Goal: Task Accomplishment & Management: Use online tool/utility

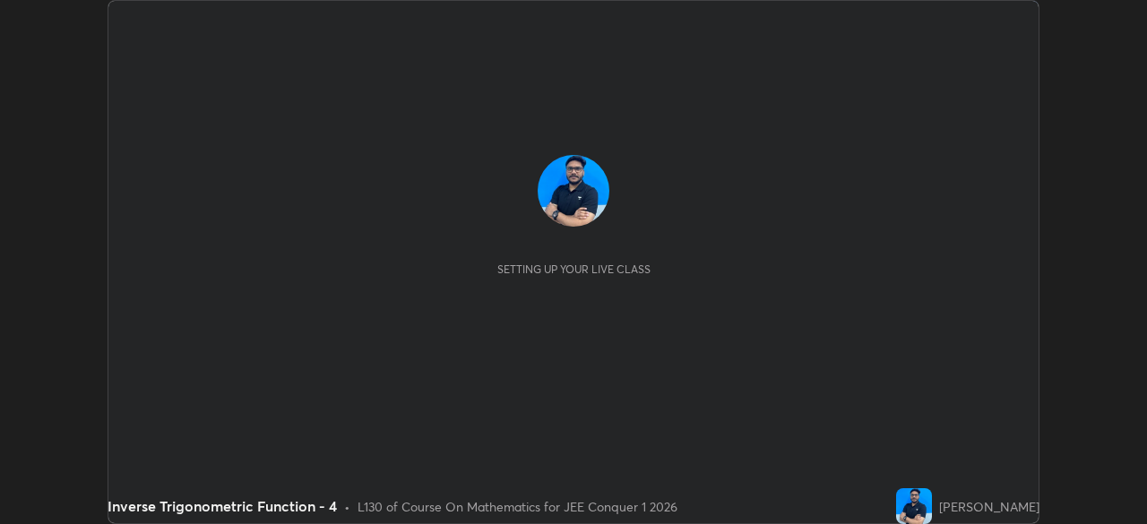
scroll to position [524, 1146]
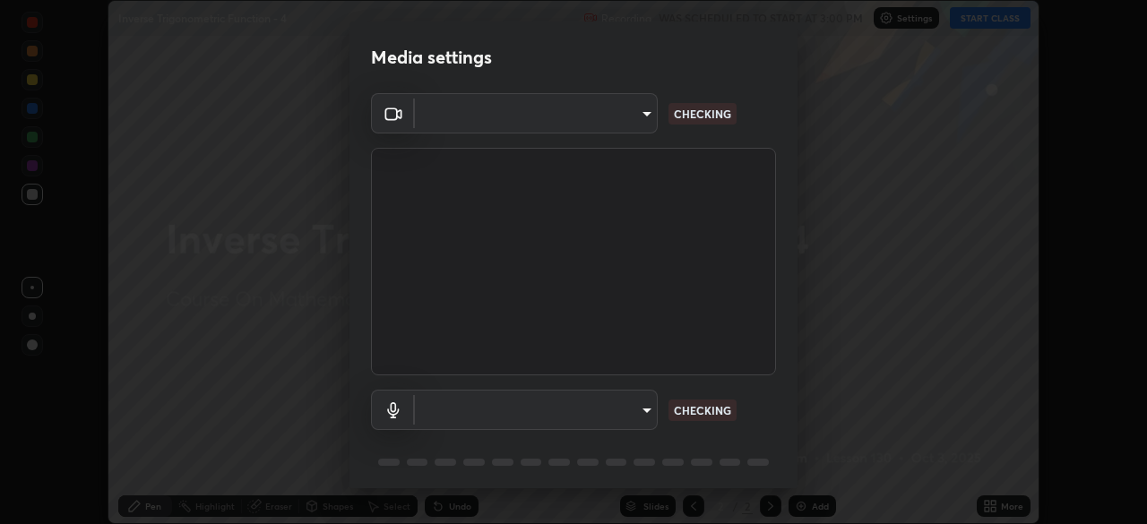
type input "5b0ce39d11be3a435715daab6ad7fa25508616855f5d18a60cdf0faa8df0ce2b"
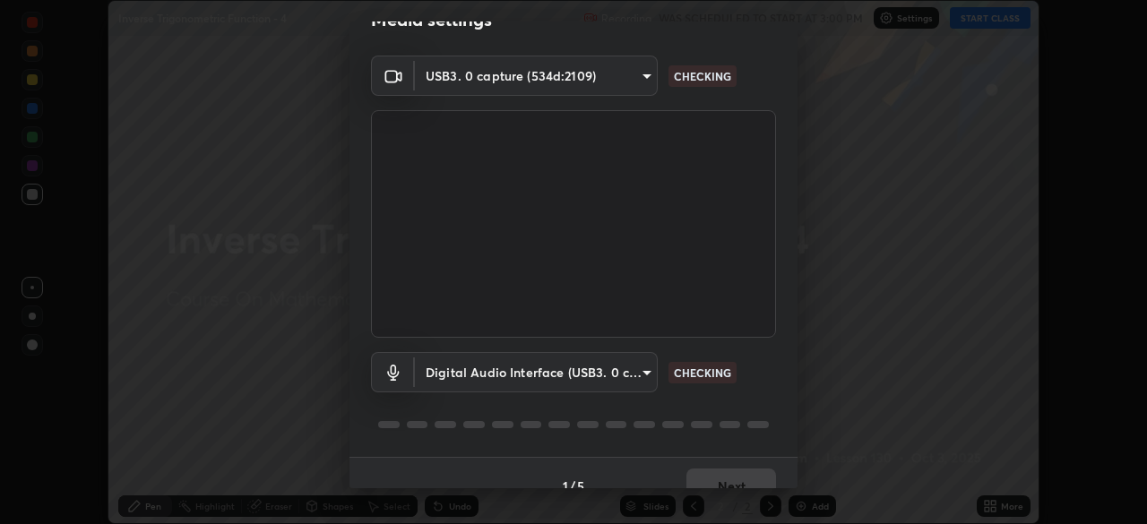
scroll to position [64, 0]
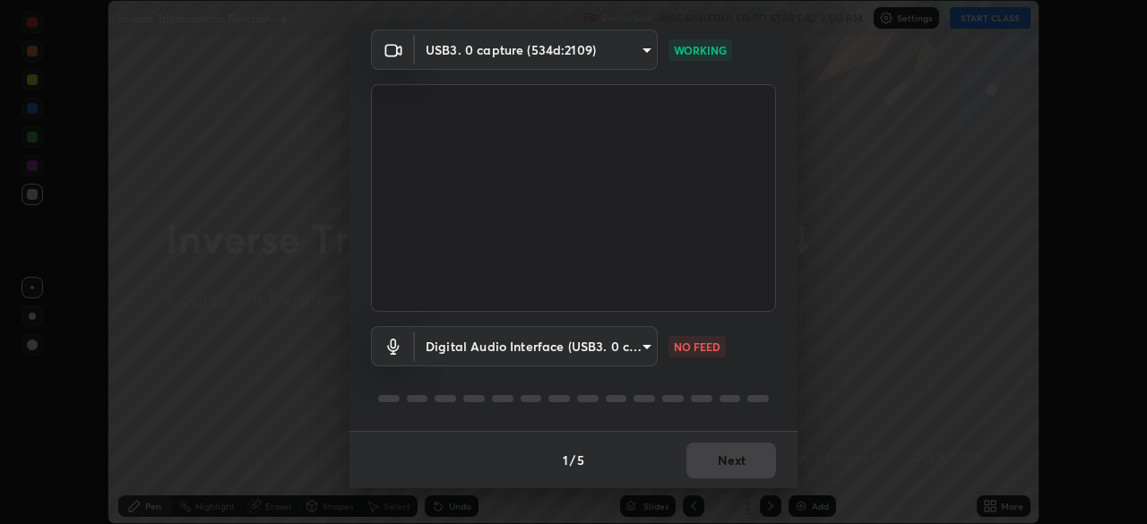
click at [644, 347] on body "Erase all Inverse Trigonometric Function - 4 Recording WAS SCHEDULED TO START A…" at bounding box center [573, 262] width 1147 height 524
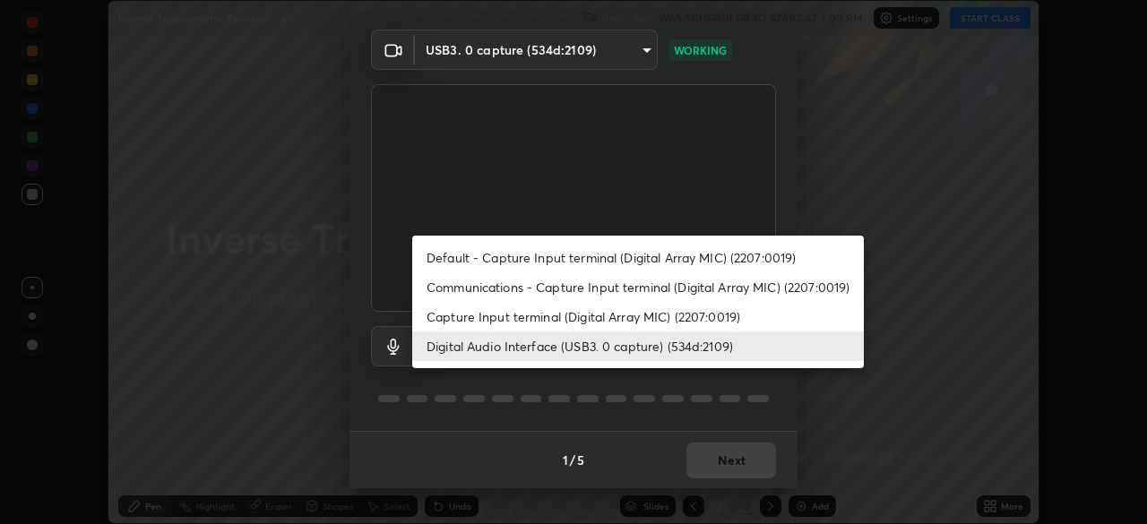
click at [618, 315] on li "Capture Input terminal (Digital Array MIC) (2207:0019)" at bounding box center [638, 317] width 452 height 30
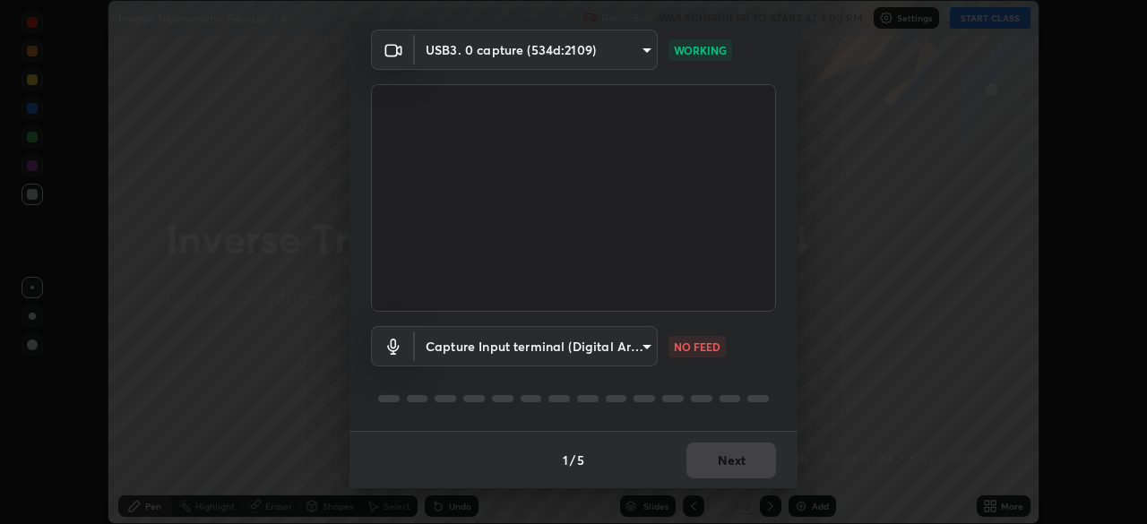
click at [645, 346] on body "Erase all Inverse Trigonometric Function - 4 Recording WAS SCHEDULED TO START A…" at bounding box center [573, 262] width 1147 height 524
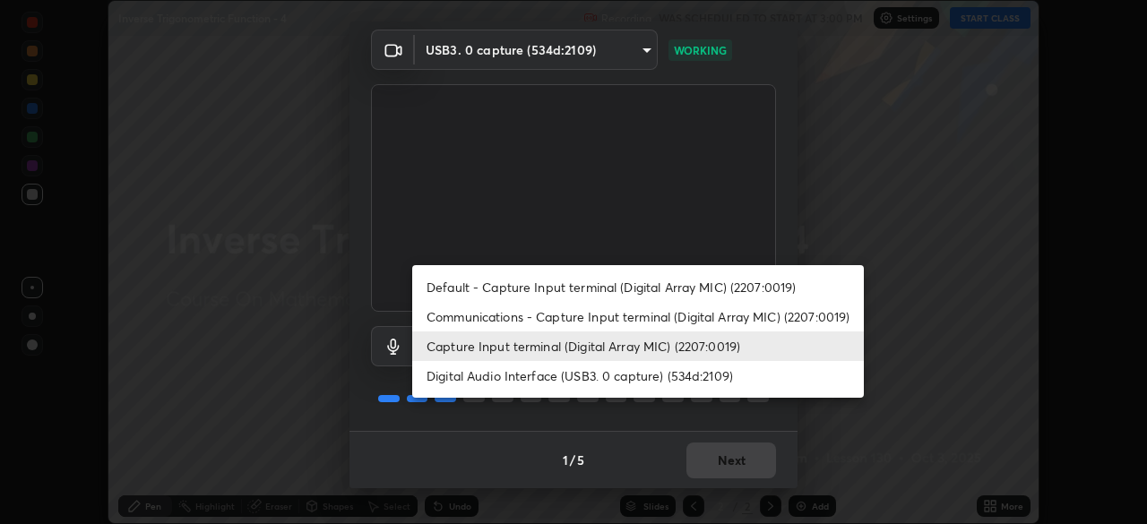
click at [614, 376] on li "Digital Audio Interface (USB3. 0 capture) (534d:2109)" at bounding box center [638, 376] width 452 height 30
type input "a79e2c37a3e820974fa073ddb46aa6e630d5ecfd19982edee8f34e1274aecea6"
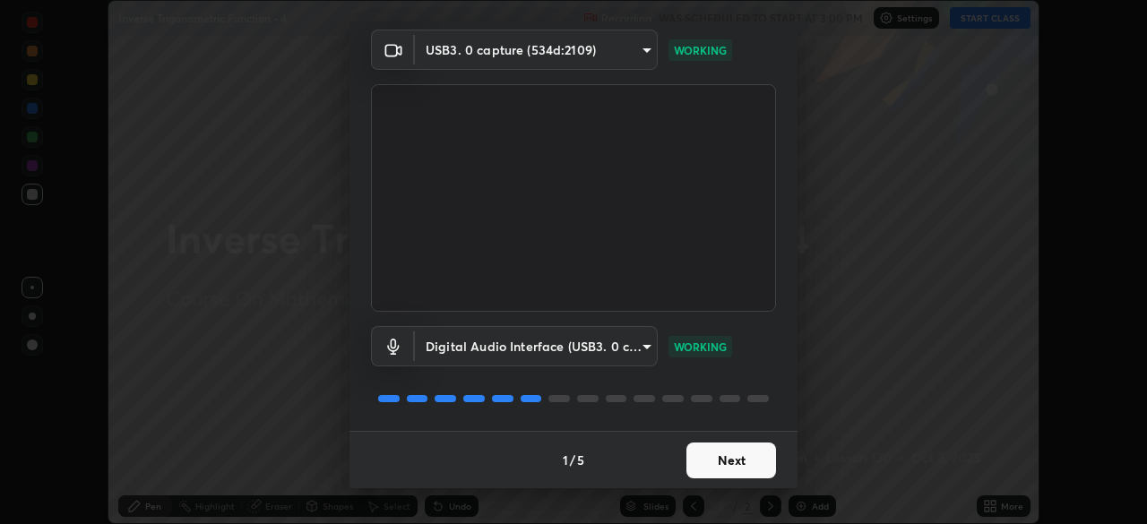
click at [735, 460] on button "Next" at bounding box center [731, 461] width 90 height 36
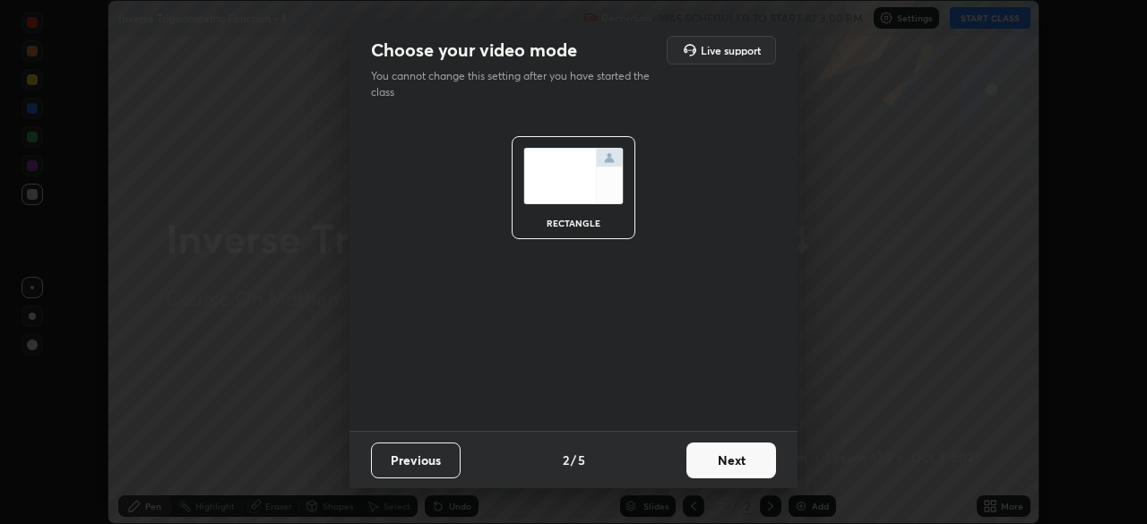
click at [735, 460] on button "Next" at bounding box center [731, 461] width 90 height 36
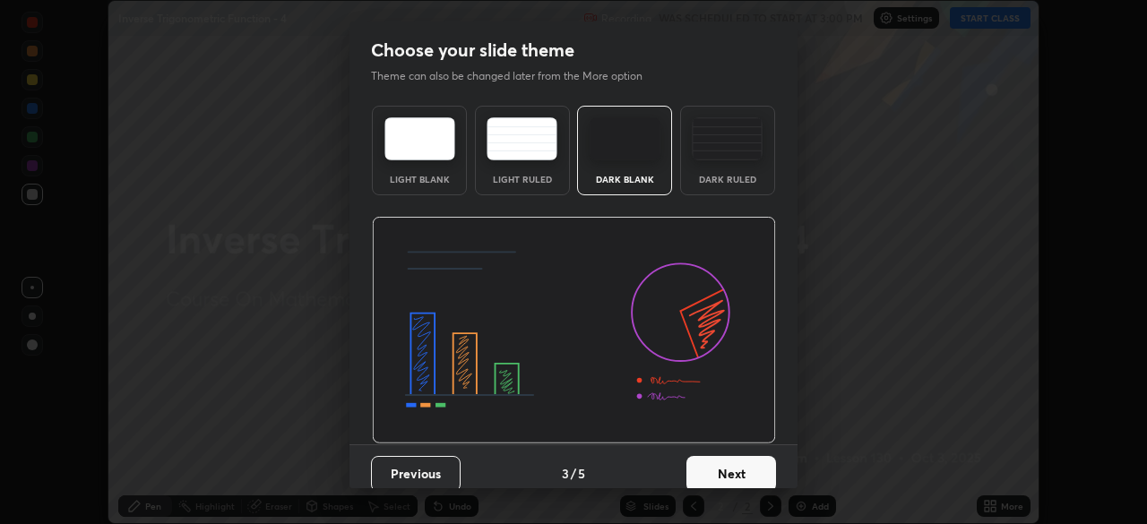
click at [735, 469] on button "Next" at bounding box center [731, 474] width 90 height 36
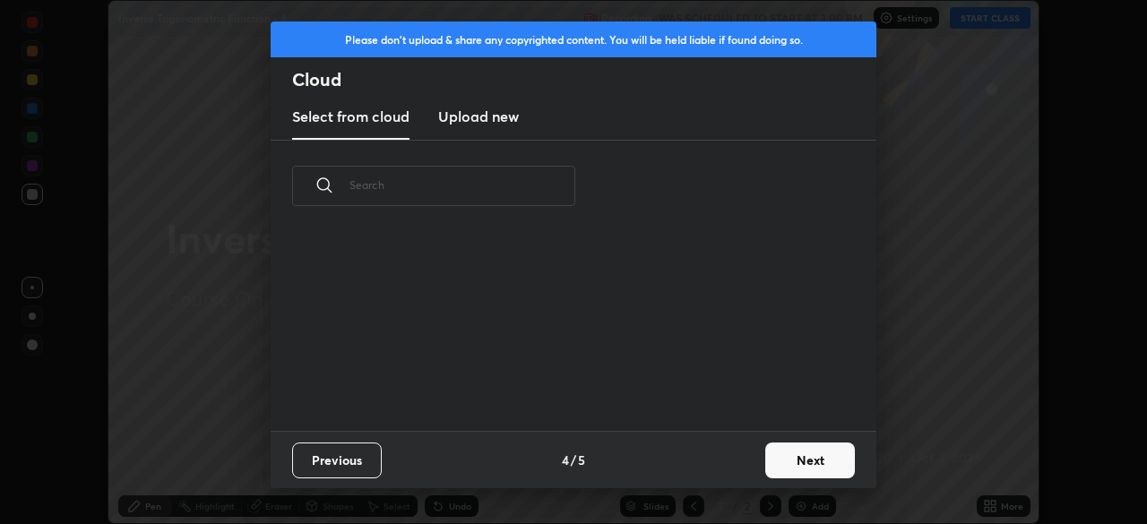
scroll to position [199, 575]
click at [804, 460] on button "Next" at bounding box center [810, 461] width 90 height 36
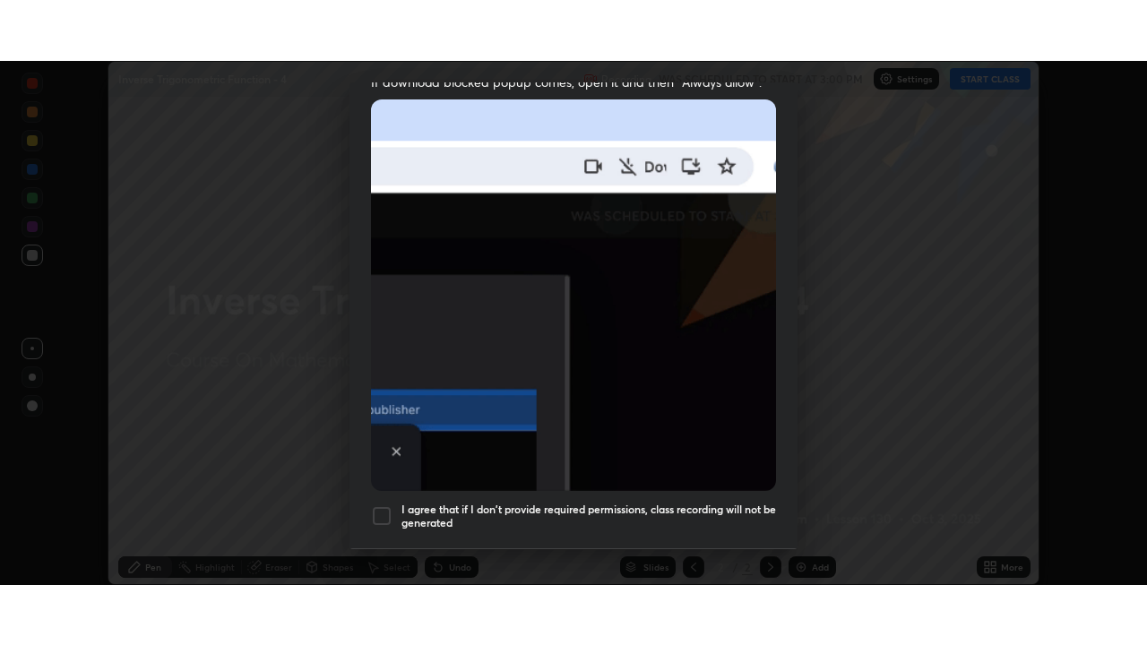
scroll to position [429, 0]
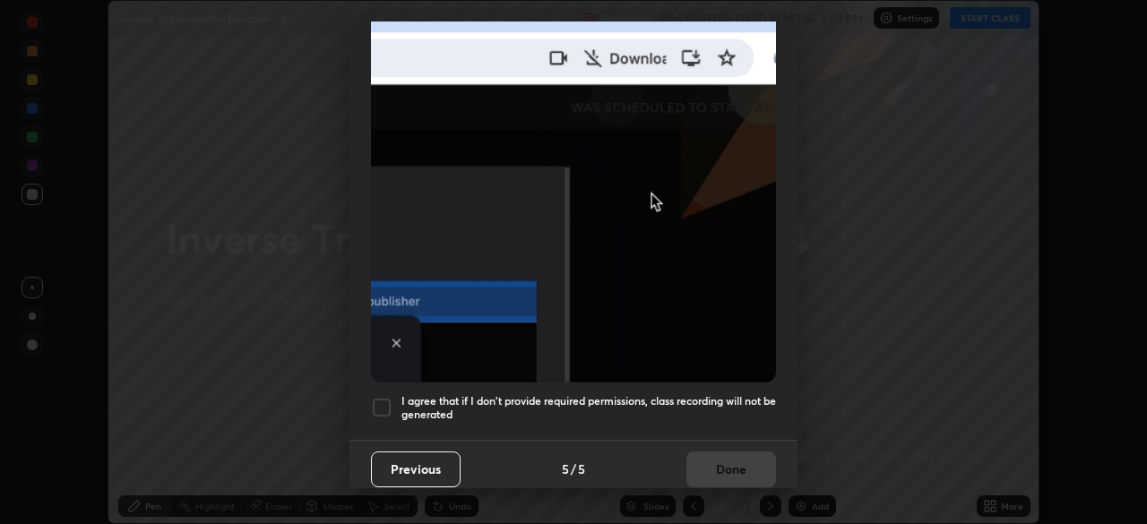
click at [388, 397] on div at bounding box center [382, 408] width 22 height 22
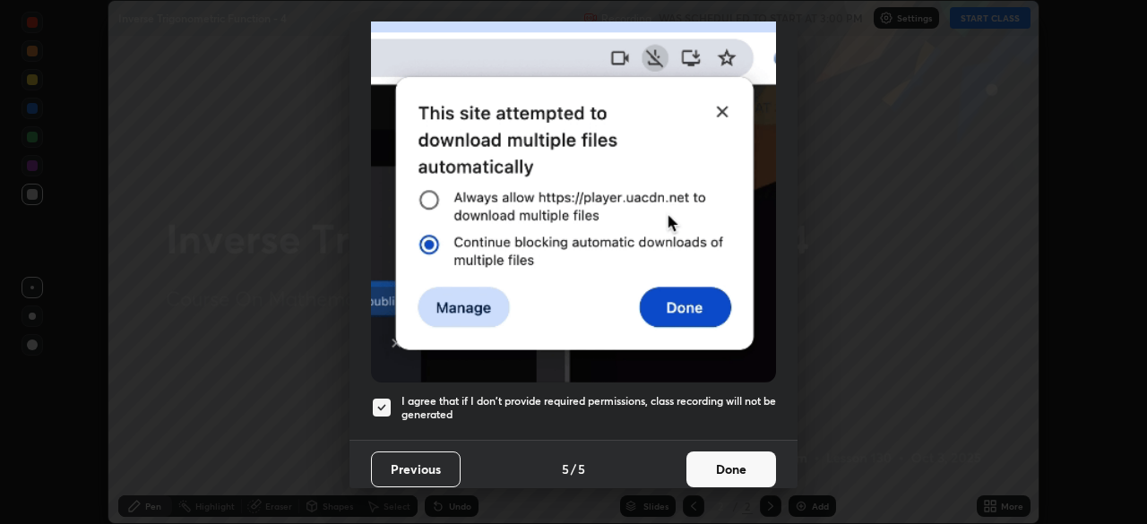
click at [733, 452] on button "Done" at bounding box center [731, 470] width 90 height 36
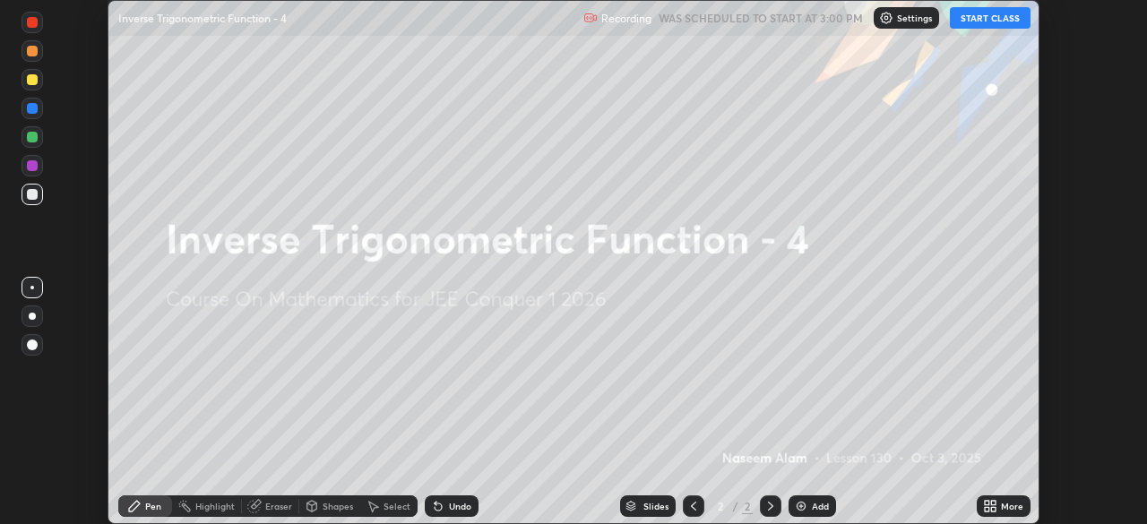
click at [986, 509] on icon at bounding box center [987, 509] width 4 height 4
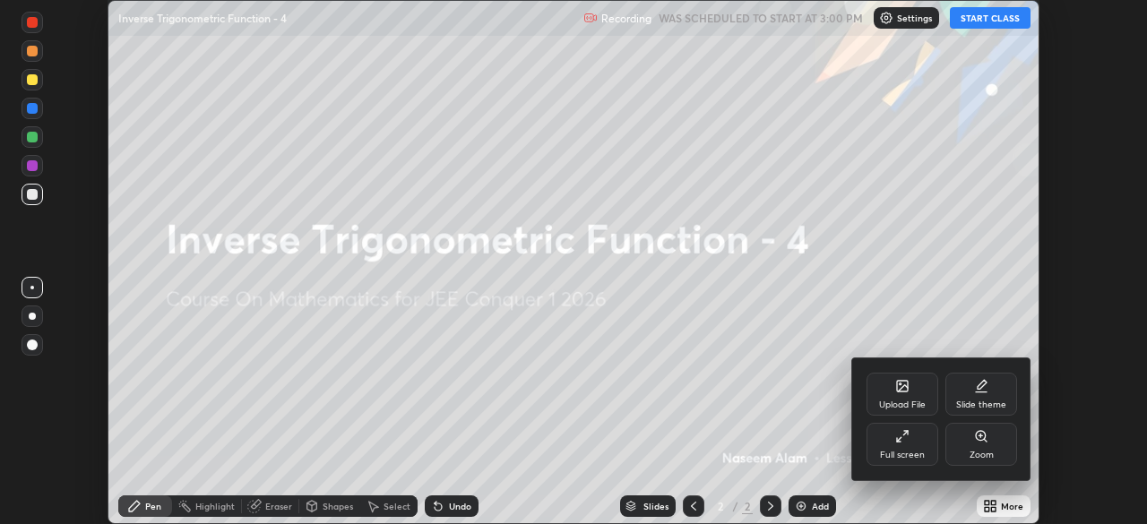
click at [903, 444] on div "Full screen" at bounding box center [902, 444] width 72 height 43
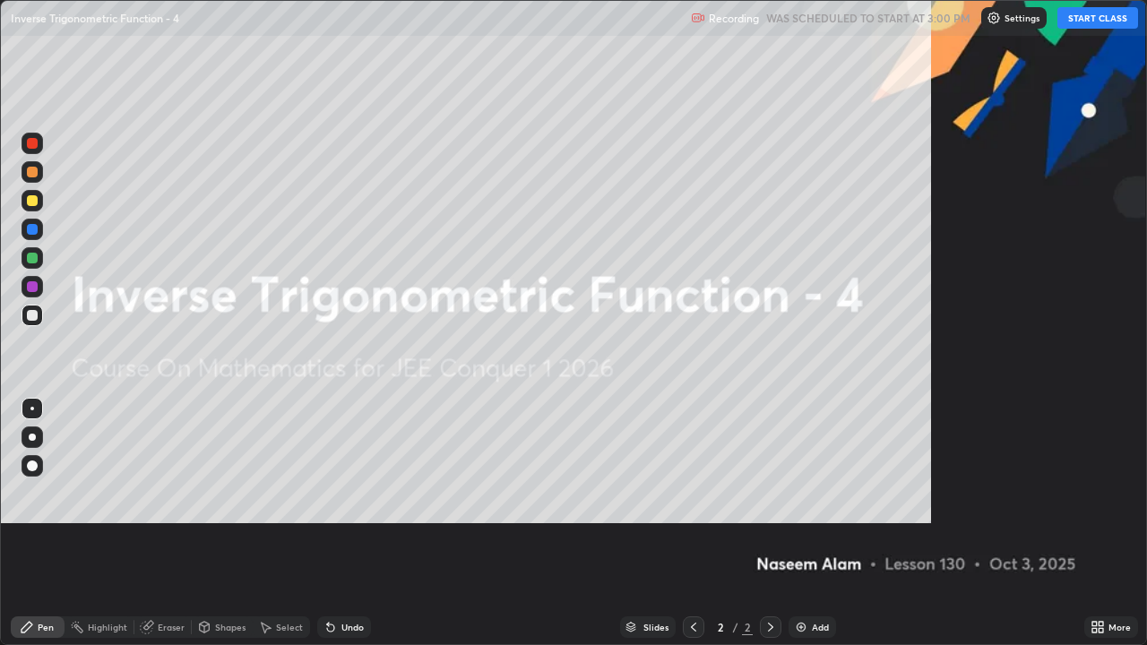
scroll to position [645, 1147]
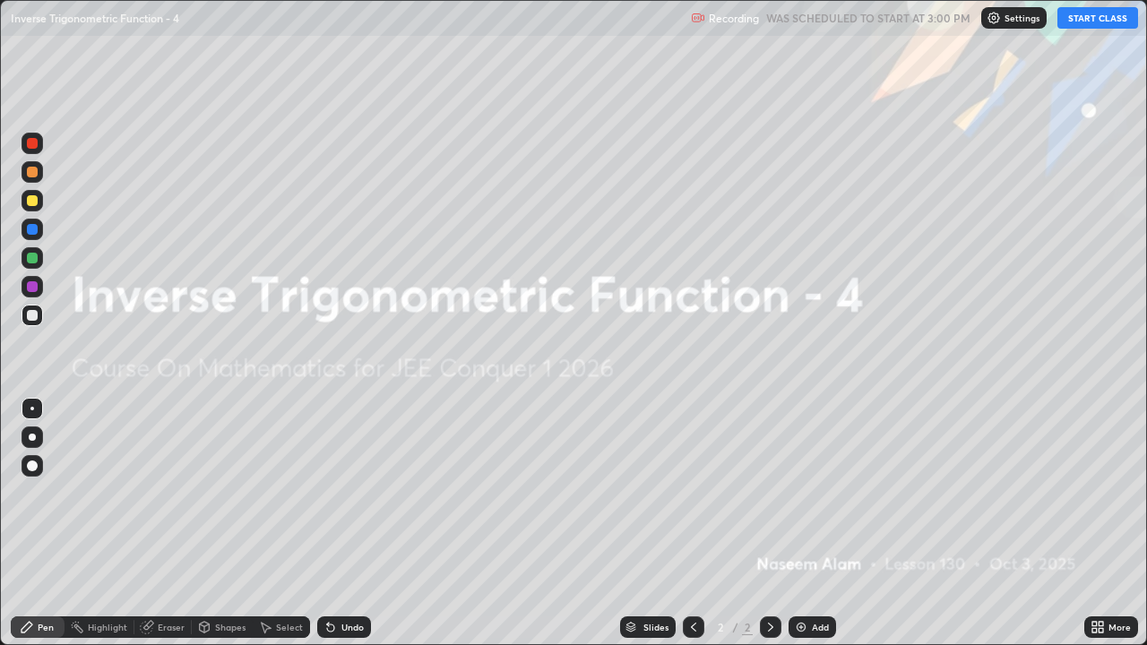
click at [1086, 18] on button "START CLASS" at bounding box center [1097, 18] width 81 height 22
click at [819, 523] on div "Add" at bounding box center [811, 627] width 47 height 22
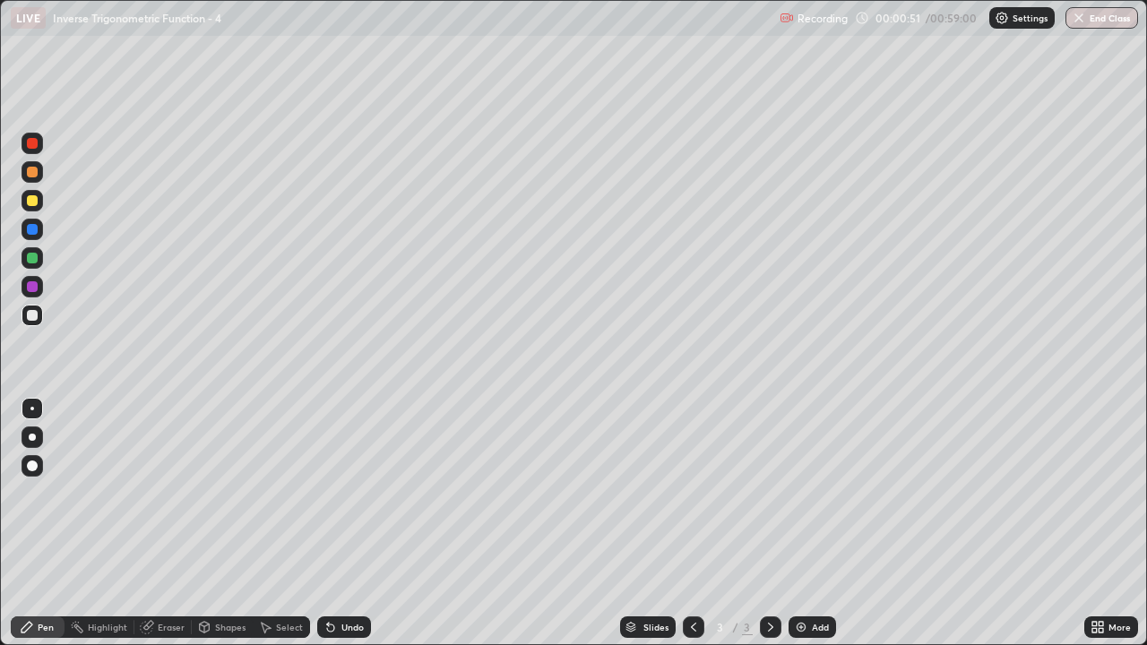
click at [348, 523] on div "Undo" at bounding box center [352, 627] width 22 height 9
click at [352, 523] on div "Undo" at bounding box center [352, 627] width 22 height 9
click at [33, 203] on div at bounding box center [32, 200] width 11 height 11
click at [337, 523] on div "Undo" at bounding box center [344, 627] width 54 height 22
click at [283, 523] on div "Select" at bounding box center [289, 627] width 27 height 9
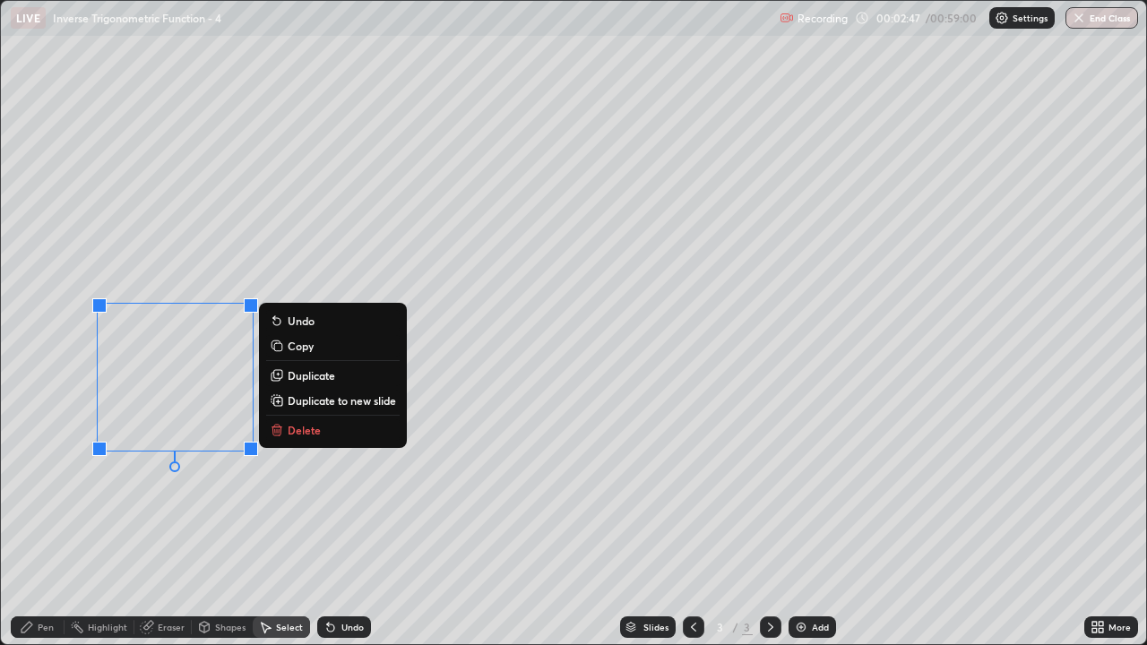
click at [306, 427] on p "Delete" at bounding box center [304, 430] width 33 height 14
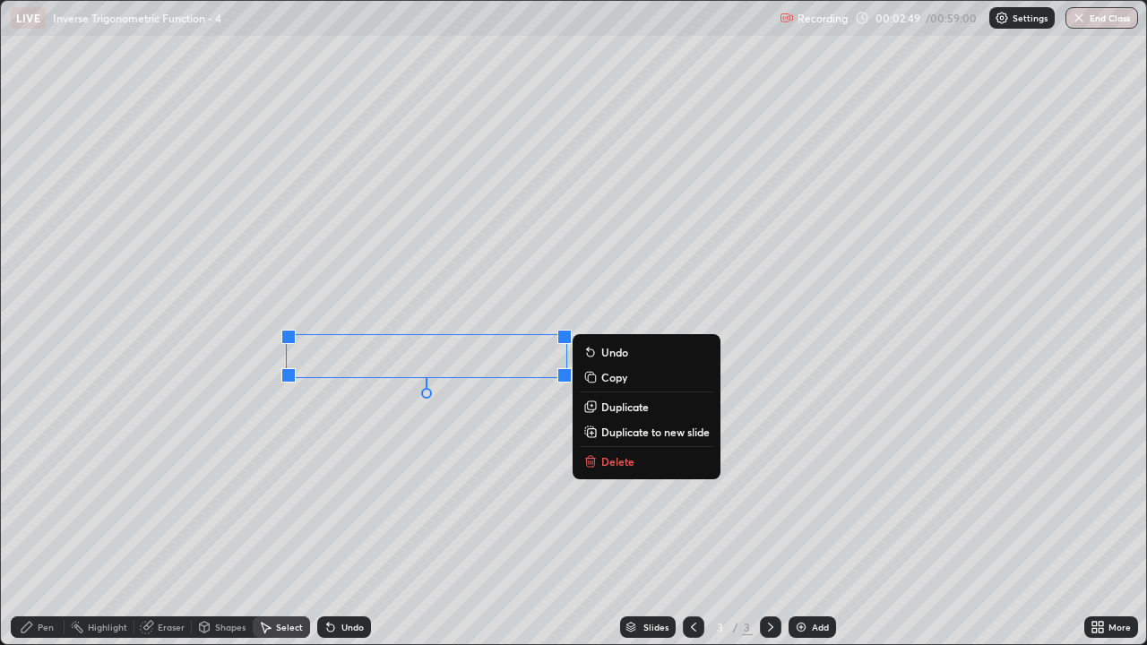
click at [608, 464] on p "Delete" at bounding box center [617, 461] width 33 height 14
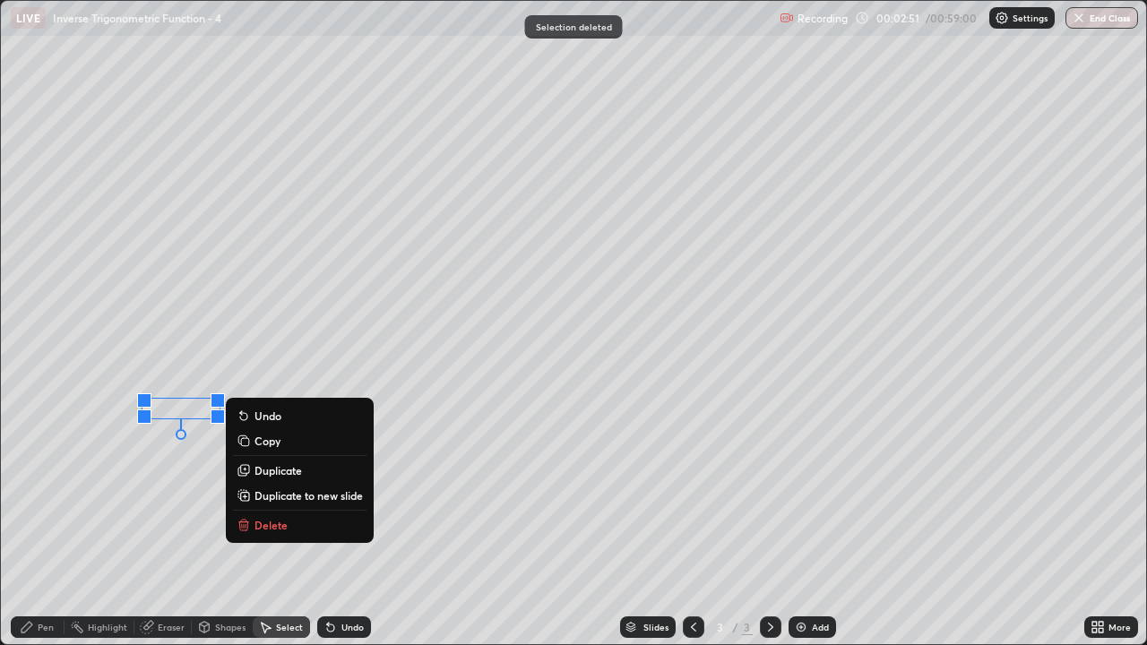
click at [267, 523] on p "Delete" at bounding box center [270, 525] width 33 height 14
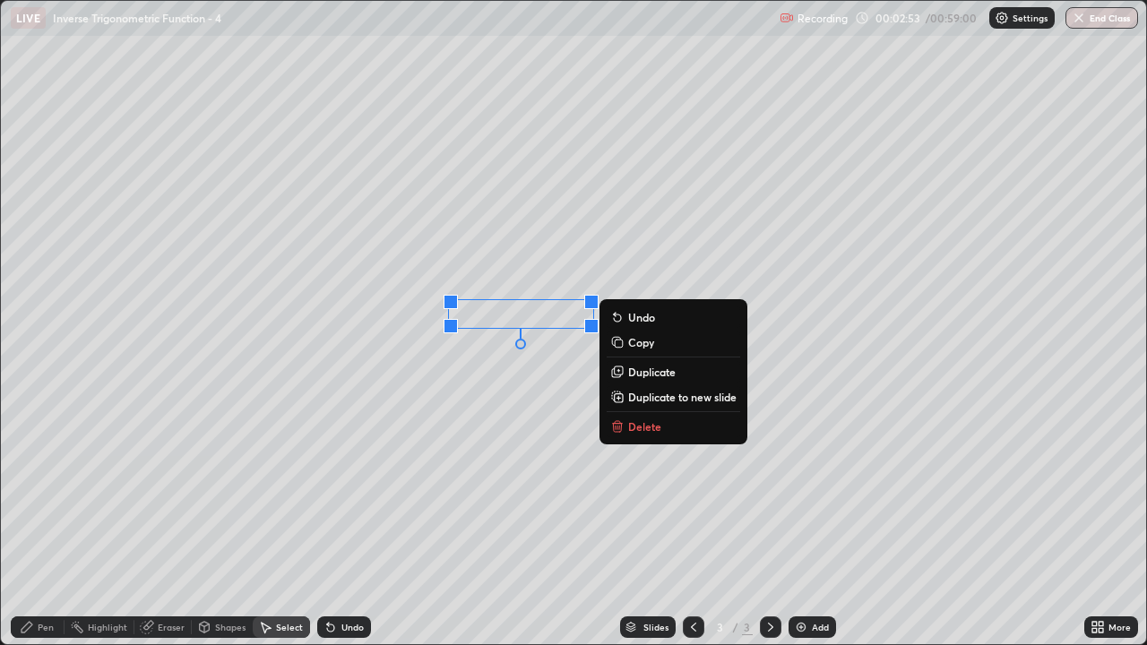
click at [617, 422] on icon at bounding box center [618, 422] width 6 height 3
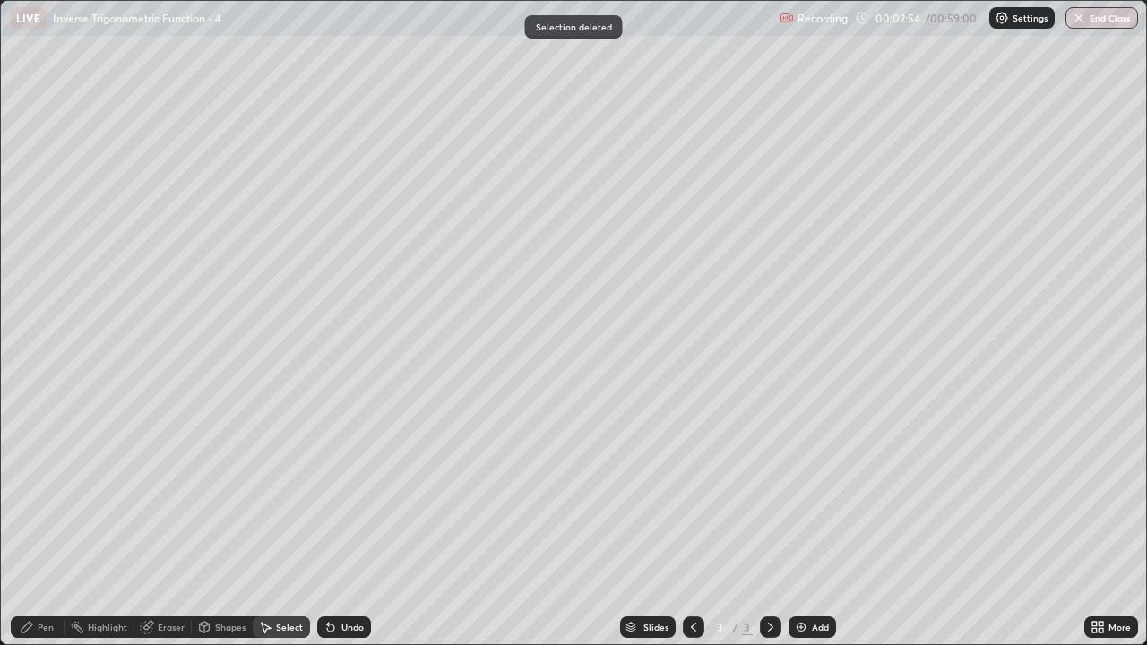
click at [53, 523] on div "Pen" at bounding box center [38, 627] width 54 height 22
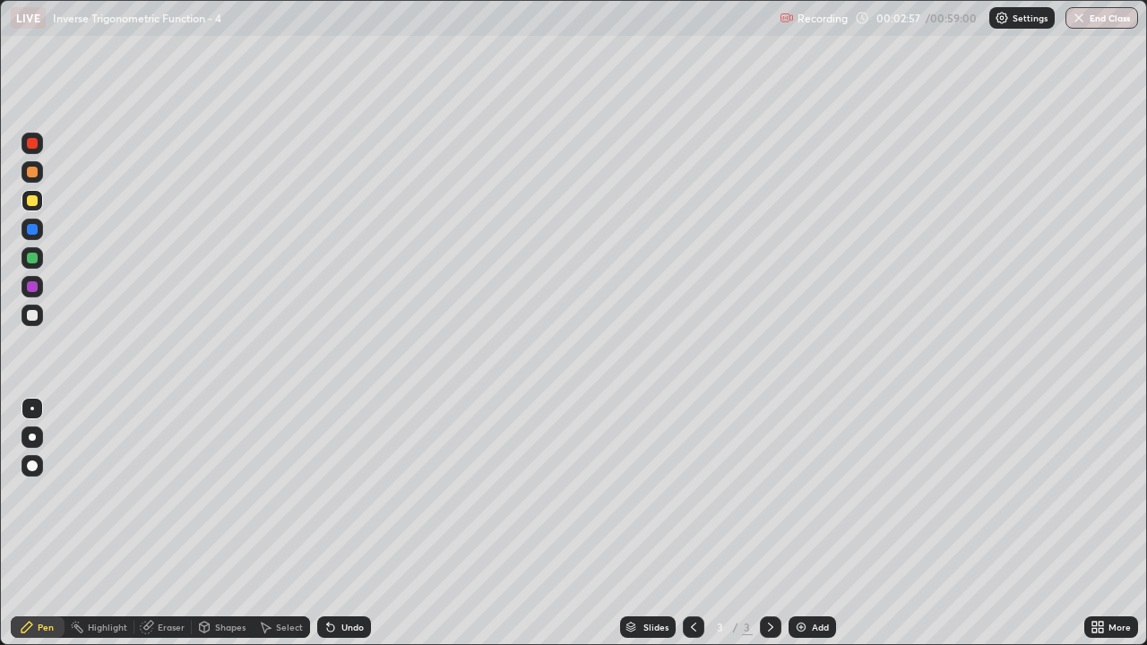
click at [32, 314] on div at bounding box center [32, 315] width 11 height 11
click at [344, 523] on div "Undo" at bounding box center [352, 627] width 22 height 9
click at [341, 523] on div "Undo" at bounding box center [352, 627] width 22 height 9
click at [35, 202] on div at bounding box center [32, 200] width 11 height 11
click at [29, 314] on div at bounding box center [32, 315] width 11 height 11
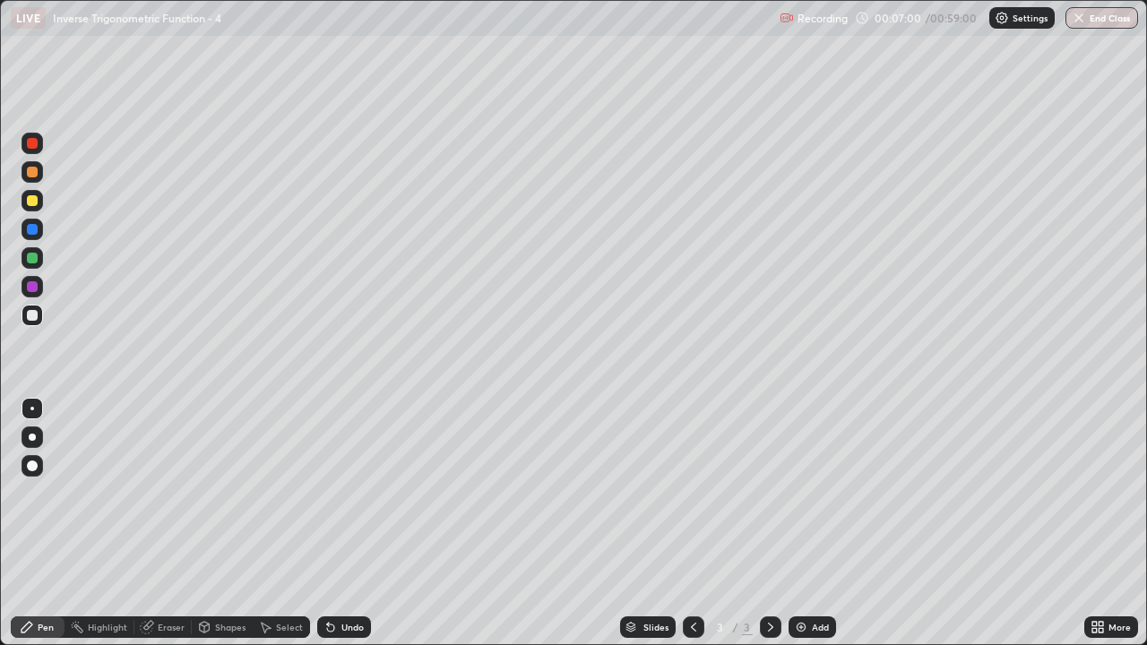
click at [37, 200] on div at bounding box center [32, 200] width 11 height 11
click at [34, 314] on div at bounding box center [32, 315] width 11 height 11
click at [32, 199] on div at bounding box center [32, 200] width 11 height 11
click at [32, 316] on div at bounding box center [32, 315] width 11 height 11
click at [344, 523] on div "Undo" at bounding box center [352, 627] width 22 height 9
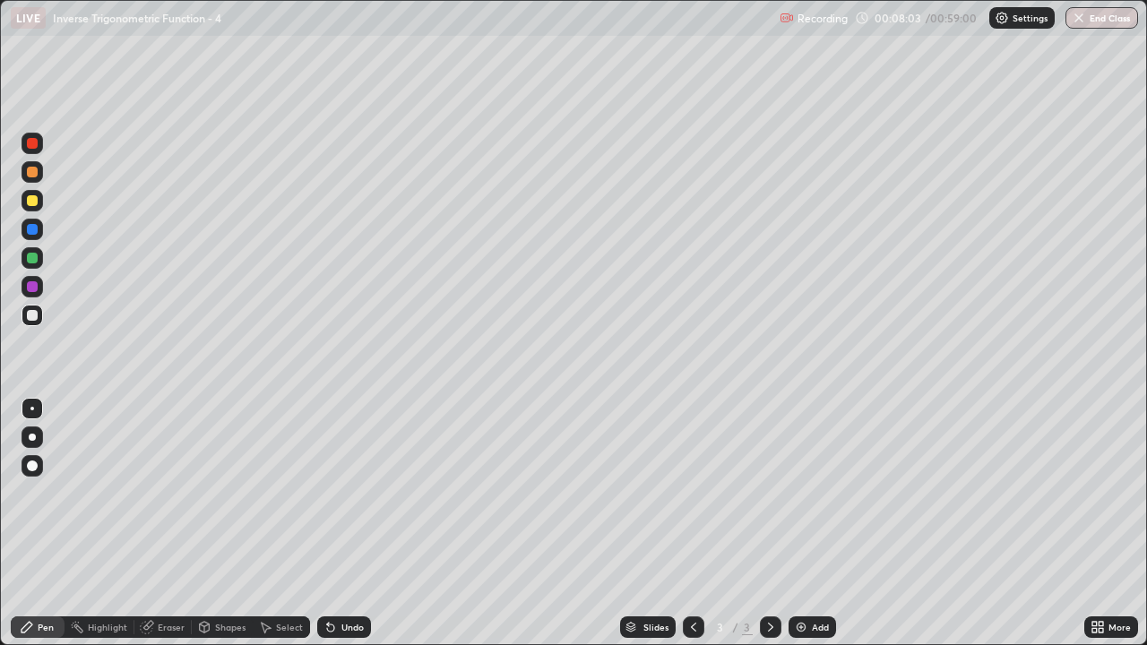
click at [356, 523] on div "Undo" at bounding box center [352, 627] width 22 height 9
click at [798, 523] on img at bounding box center [801, 627] width 14 height 14
click at [342, 523] on div "Undo" at bounding box center [352, 627] width 22 height 9
click at [348, 523] on div "Undo" at bounding box center [352, 627] width 22 height 9
click at [347, 523] on div "Undo" at bounding box center [352, 627] width 22 height 9
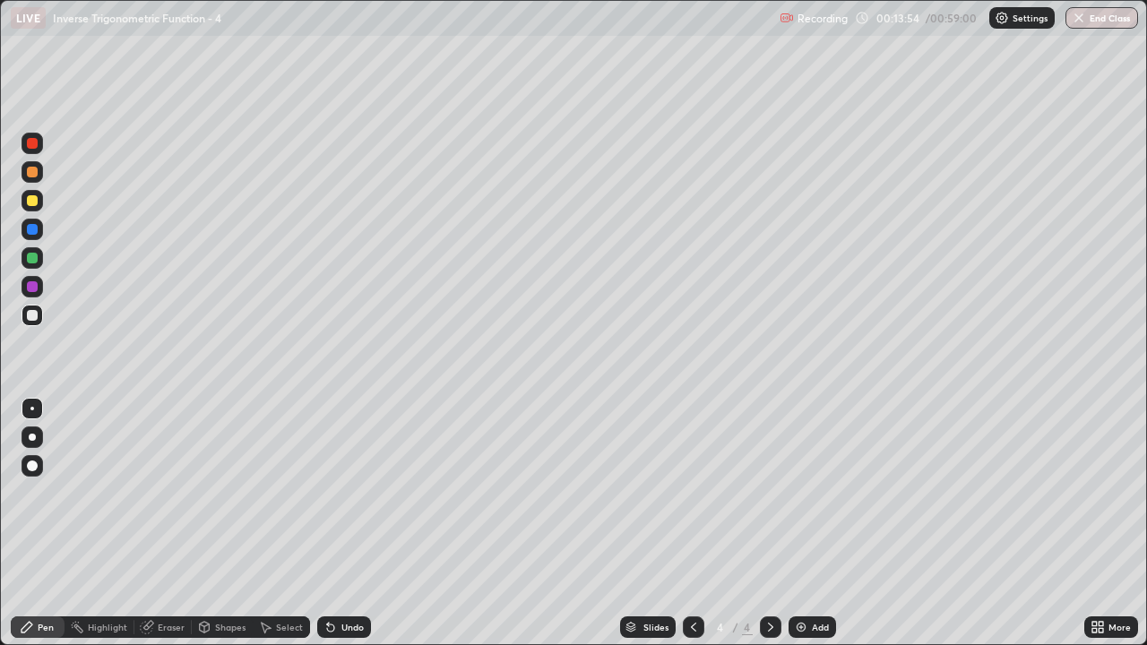
click at [335, 523] on div "Undo" at bounding box center [344, 627] width 54 height 22
click at [287, 523] on div "Select" at bounding box center [289, 627] width 27 height 9
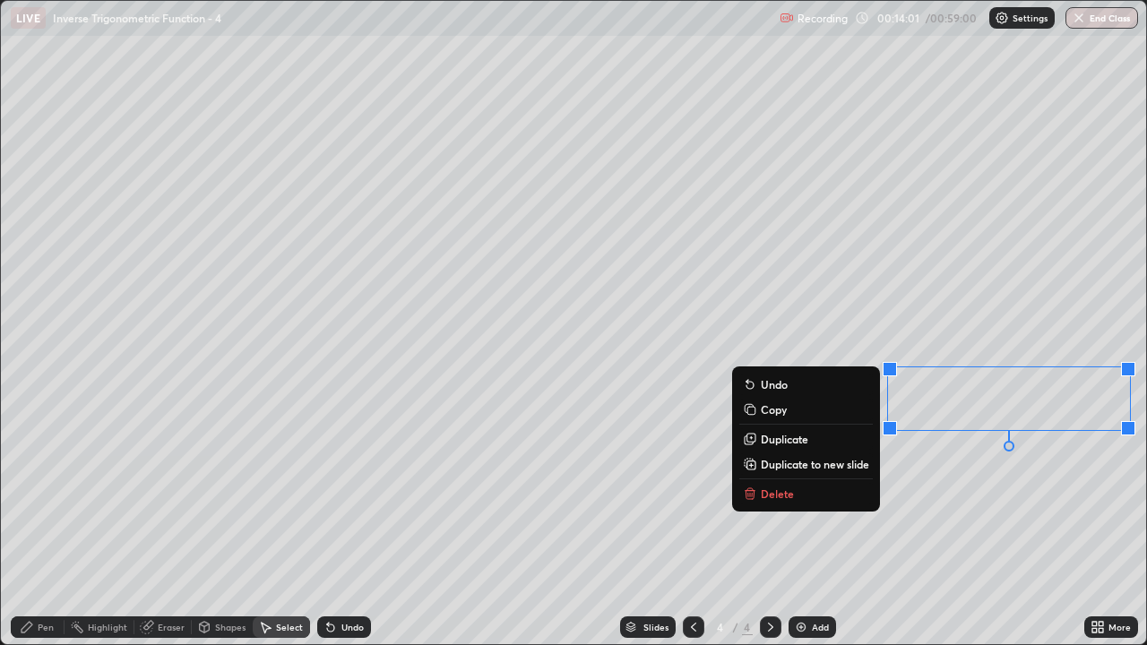
click at [779, 493] on p "Delete" at bounding box center [777, 493] width 33 height 14
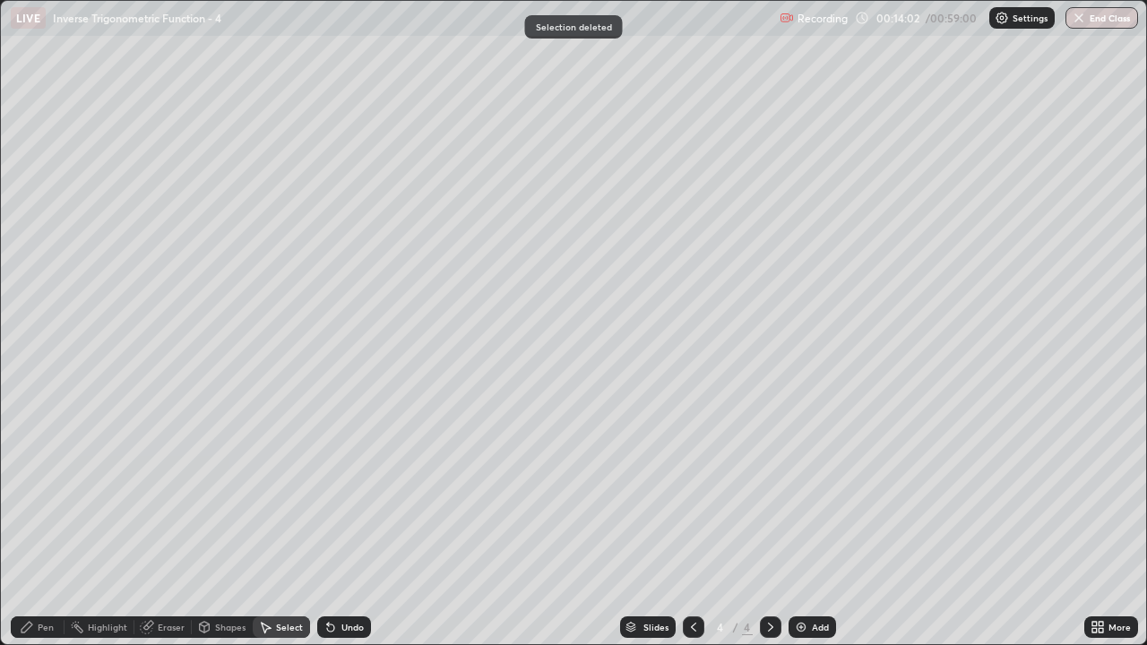
click at [48, 523] on div "Pen" at bounding box center [46, 627] width 16 height 9
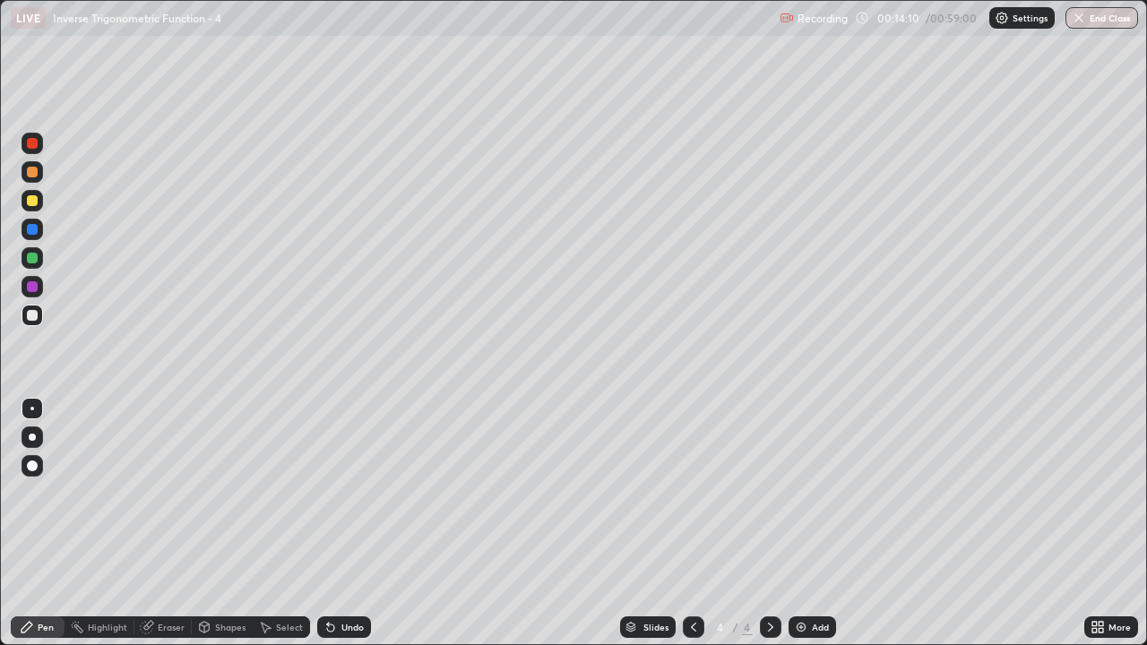
click at [289, 523] on div "Select" at bounding box center [281, 627] width 57 height 22
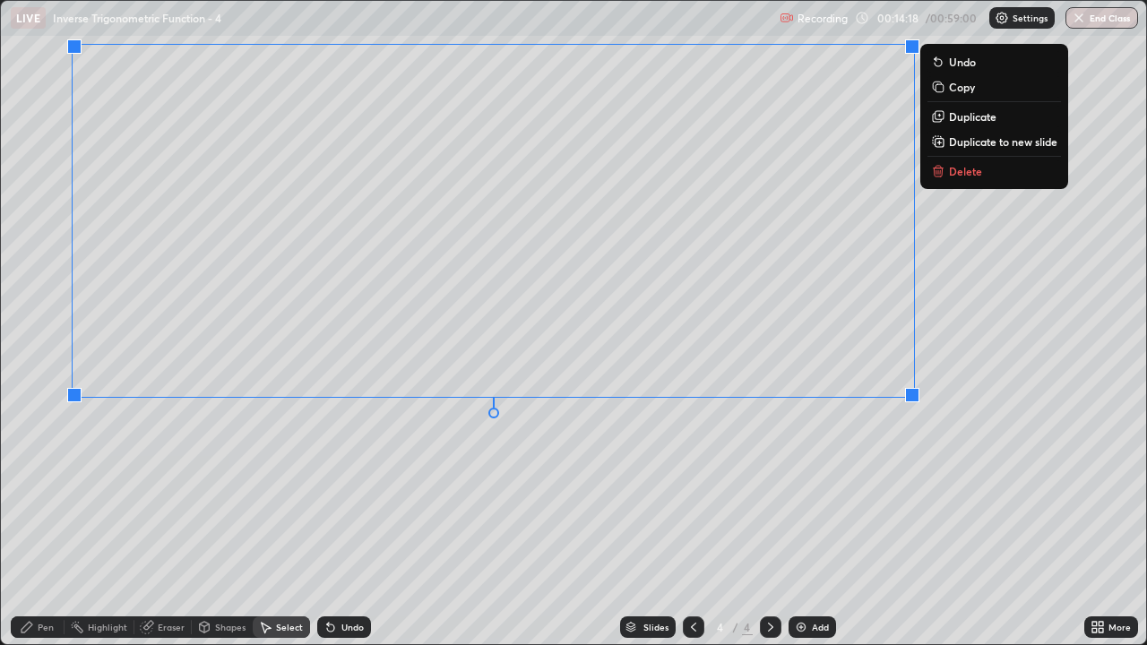
click at [921, 486] on div "0 ° Undo Copy Duplicate Duplicate to new slide Delete" at bounding box center [573, 322] width 1145 height 643
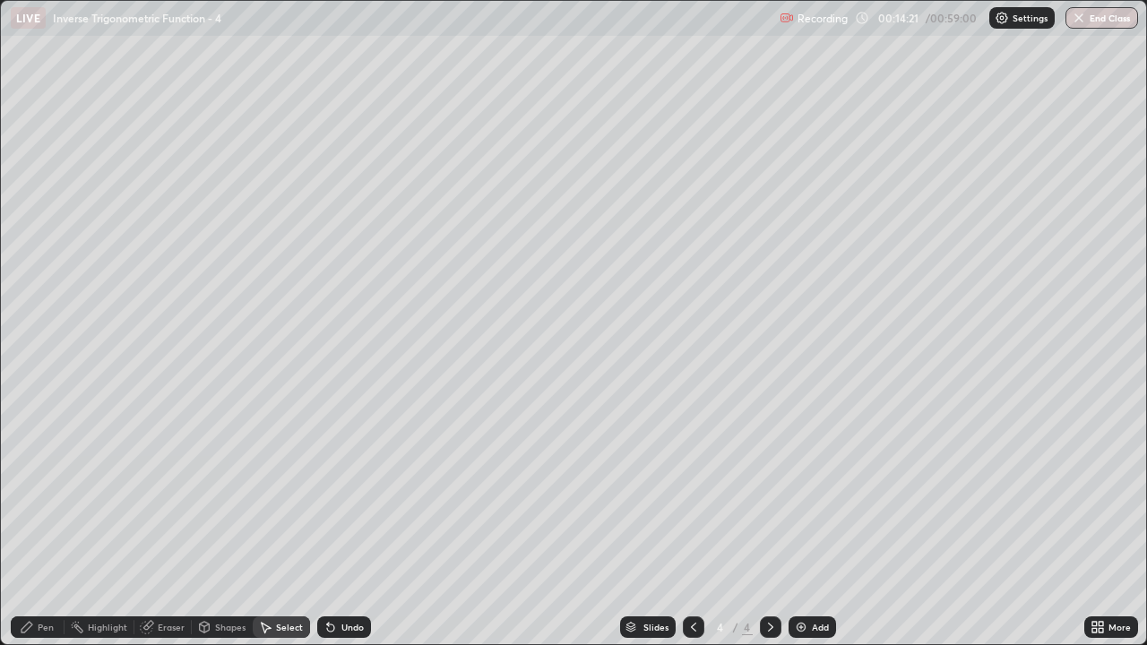
click at [44, 523] on div "Pen" at bounding box center [46, 627] width 16 height 9
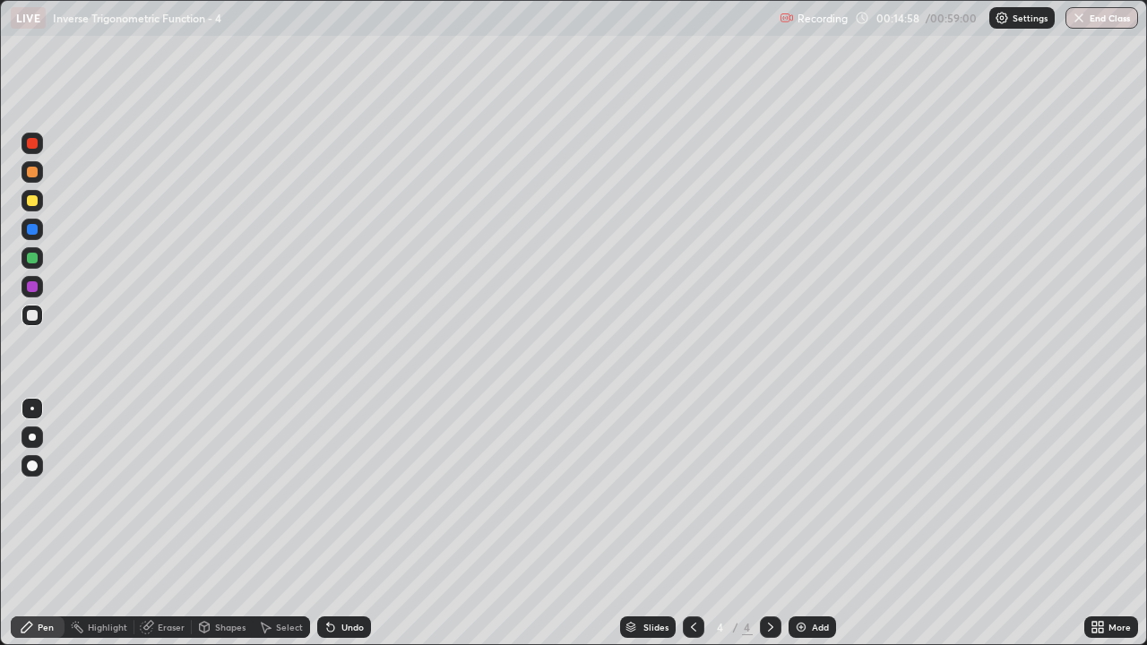
click at [341, 523] on div "Undo" at bounding box center [352, 627] width 22 height 9
click at [159, 523] on div "Eraser" at bounding box center [171, 627] width 27 height 9
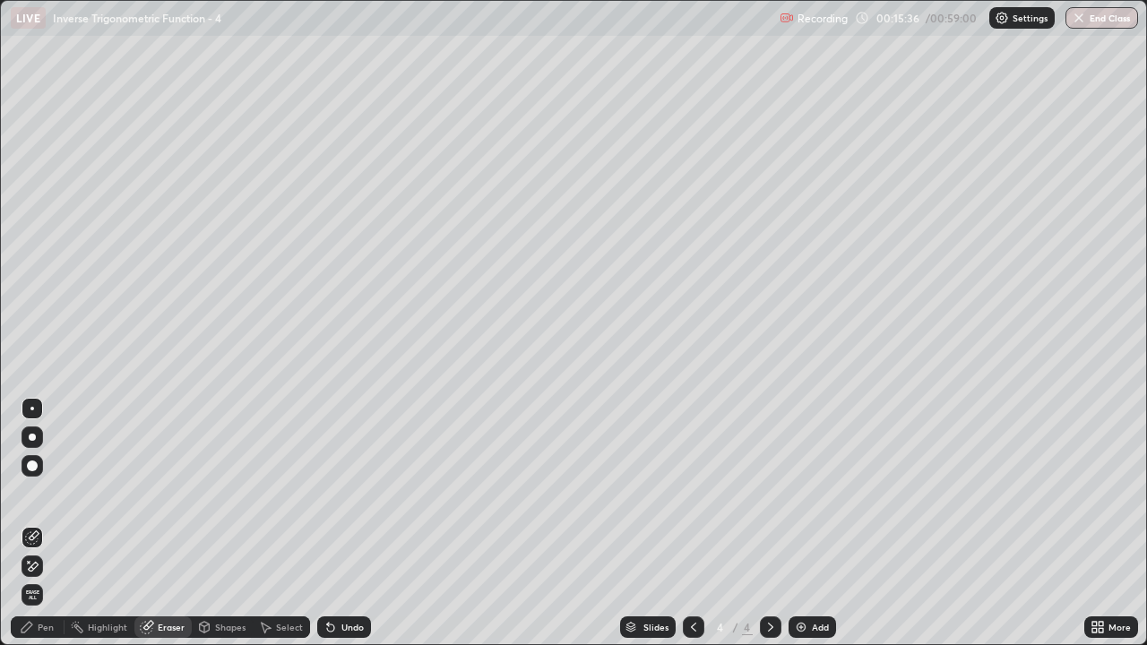
click at [23, 523] on icon at bounding box center [27, 627] width 14 height 14
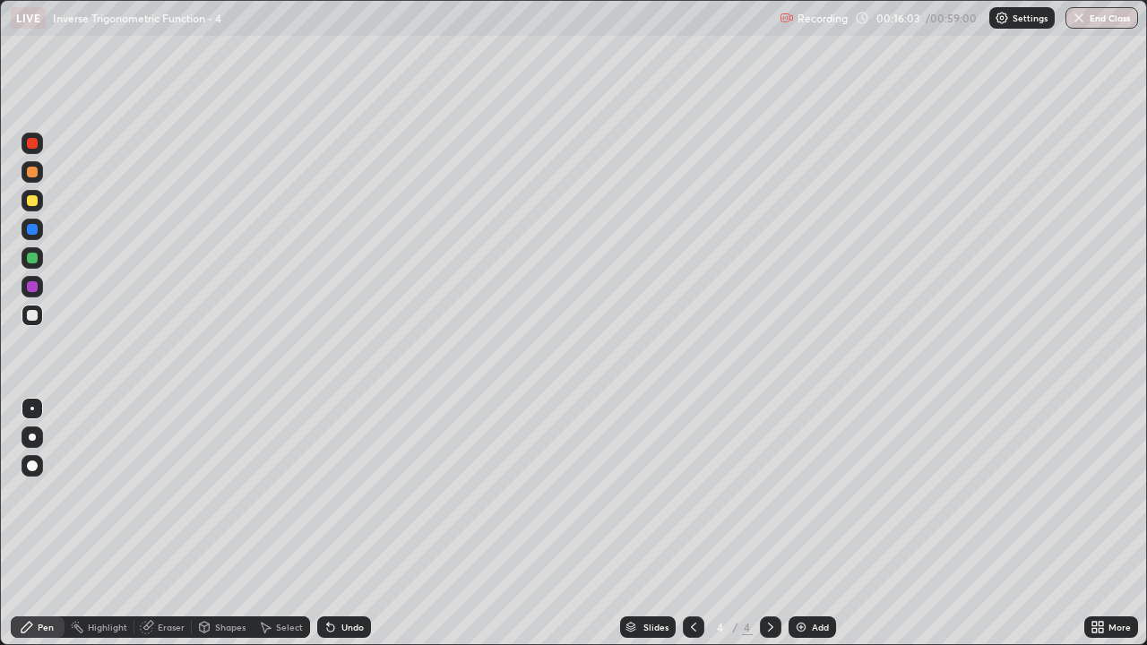
click at [338, 523] on div "Undo" at bounding box center [344, 627] width 54 height 22
click at [347, 523] on div "Undo" at bounding box center [352, 627] width 22 height 9
click at [351, 523] on div "Undo" at bounding box center [352, 627] width 22 height 9
click at [354, 523] on div "Undo" at bounding box center [352, 627] width 22 height 9
click at [338, 523] on div "Undo" at bounding box center [344, 627] width 54 height 22
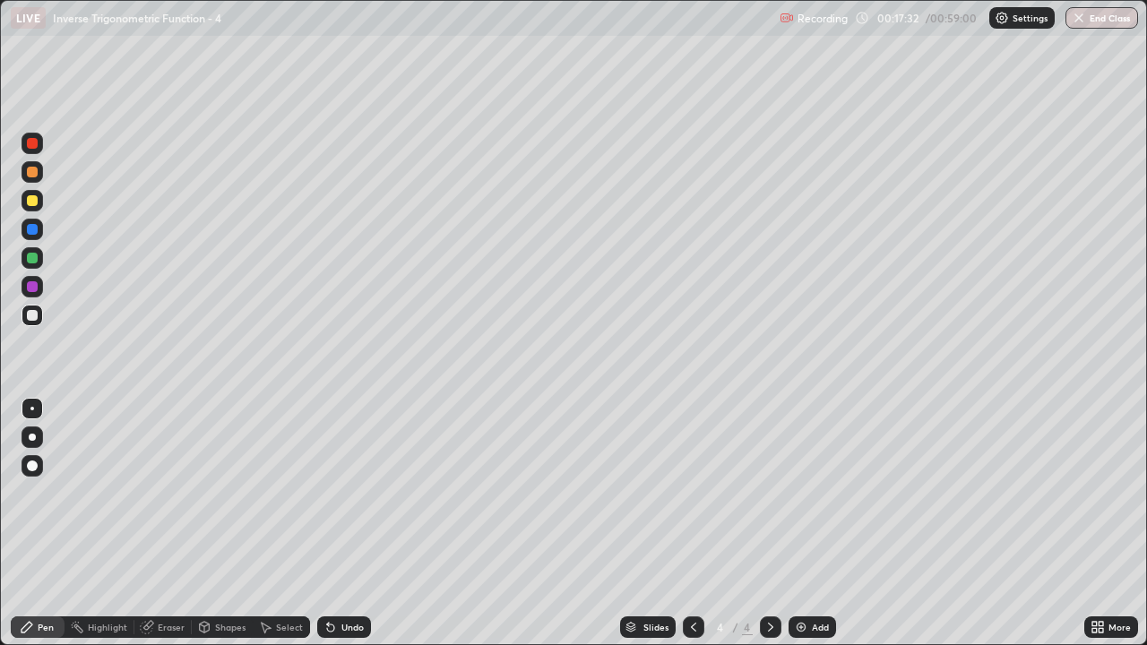
click at [162, 523] on div "Eraser" at bounding box center [171, 627] width 27 height 9
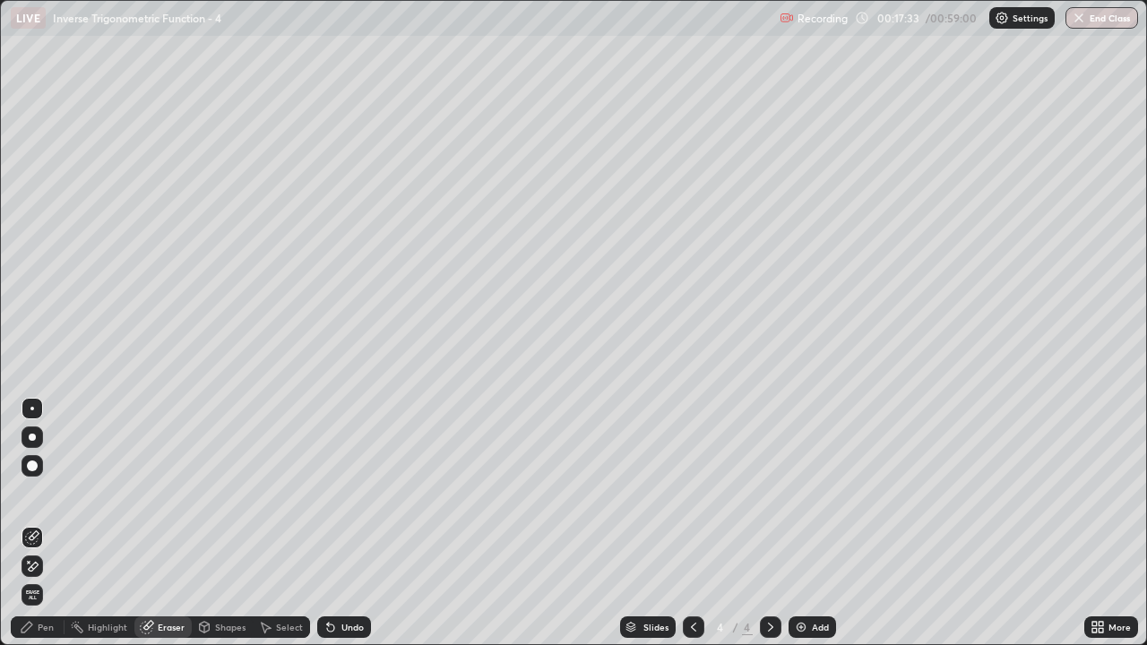
click at [265, 523] on icon at bounding box center [267, 628] width 10 height 11
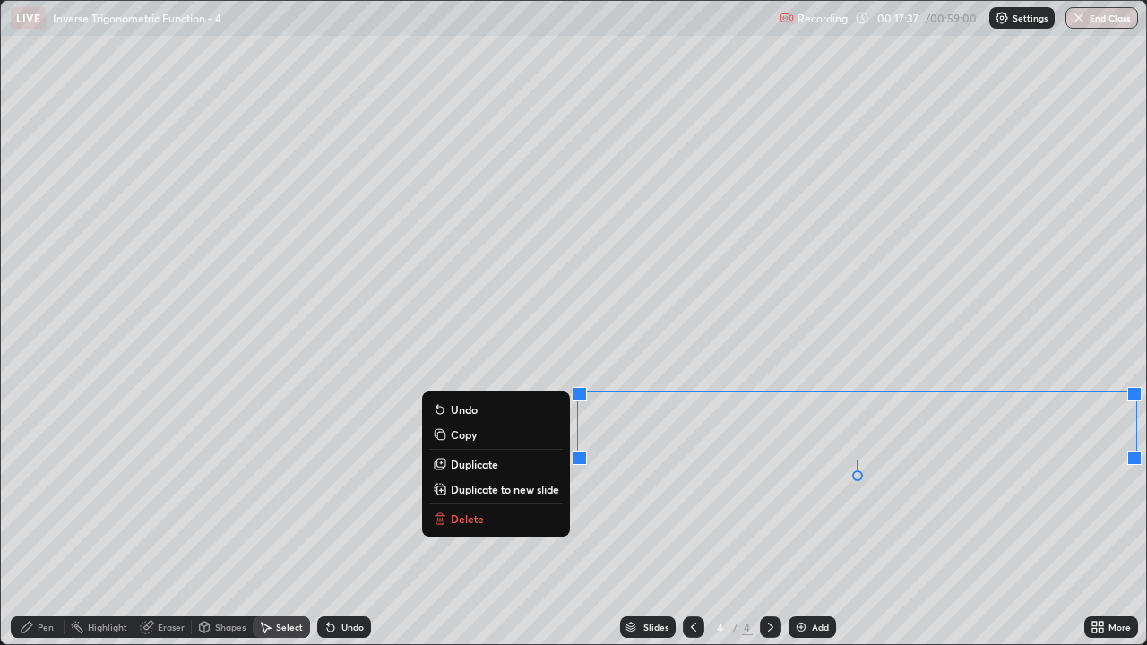
click at [460, 523] on p "Delete" at bounding box center [467, 519] width 33 height 14
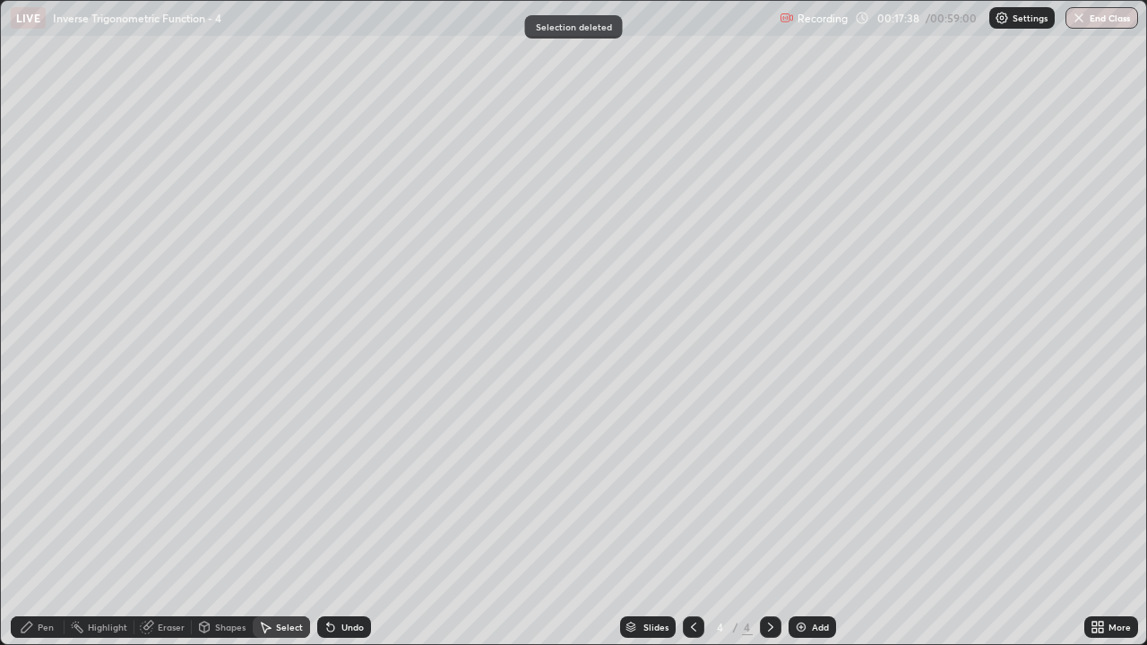
click at [30, 523] on icon at bounding box center [27, 627] width 14 height 14
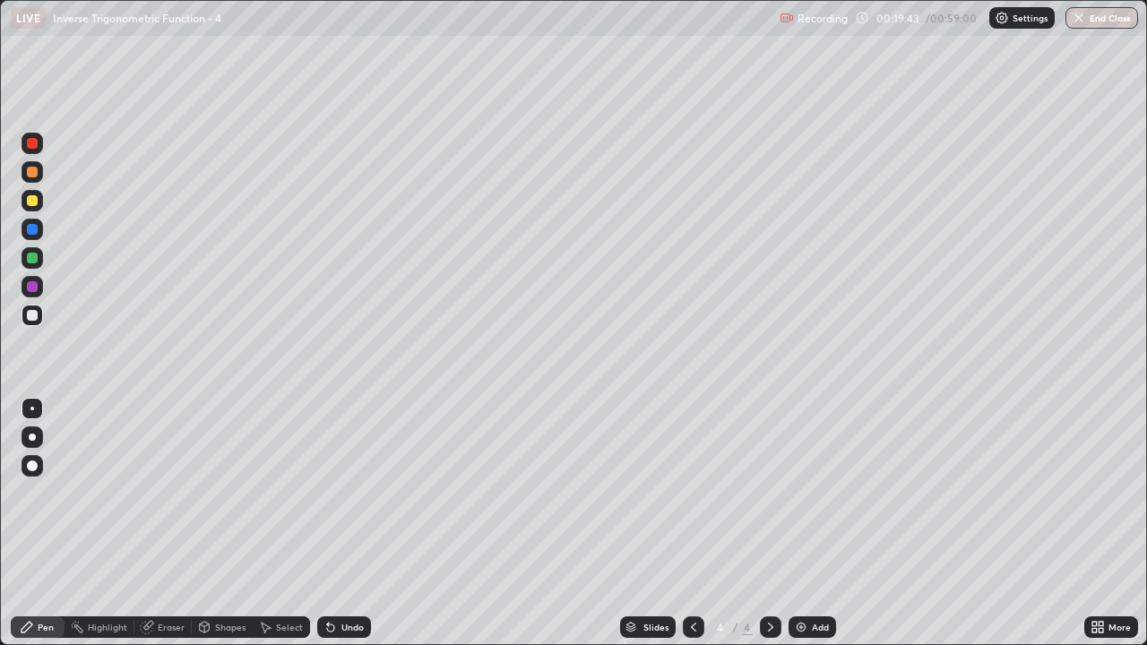
click at [801, 523] on img at bounding box center [801, 627] width 14 height 14
click at [342, 523] on div "Undo" at bounding box center [352, 627] width 22 height 9
click at [345, 523] on div "Undo" at bounding box center [352, 627] width 22 height 9
click at [348, 523] on div "Undo" at bounding box center [352, 627] width 22 height 9
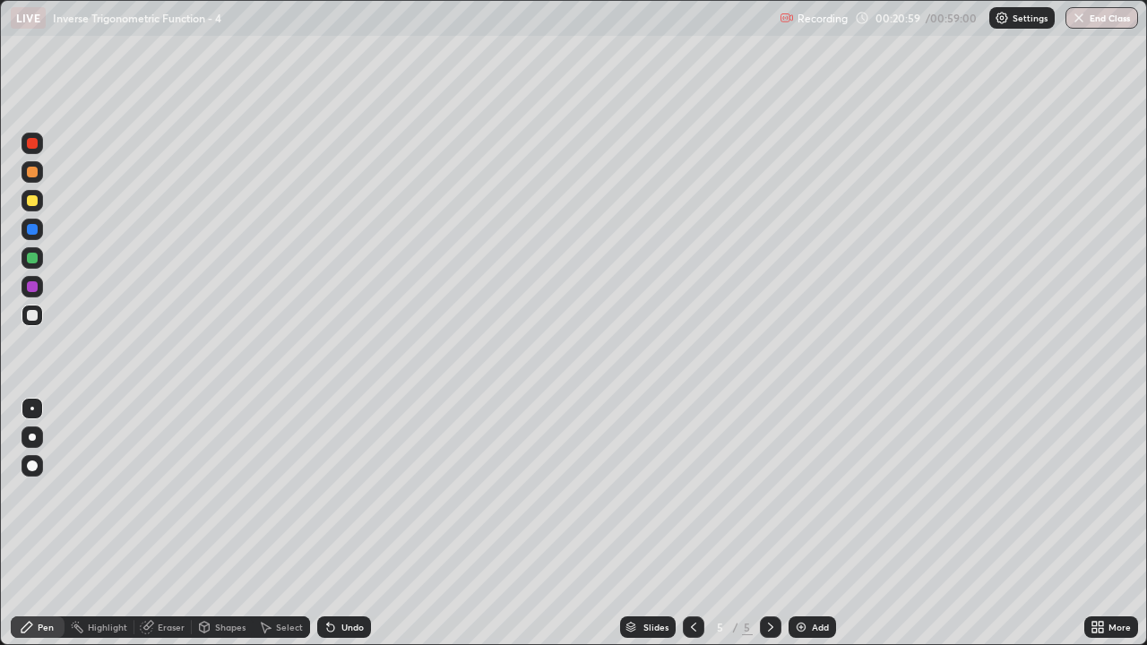
click at [338, 523] on div "Undo" at bounding box center [344, 627] width 54 height 22
click at [349, 523] on div "Undo" at bounding box center [352, 627] width 22 height 9
click at [347, 523] on div "Undo" at bounding box center [352, 627] width 22 height 9
click at [335, 523] on div "Undo" at bounding box center [344, 627] width 54 height 22
click at [170, 523] on div "Eraser" at bounding box center [171, 627] width 27 height 9
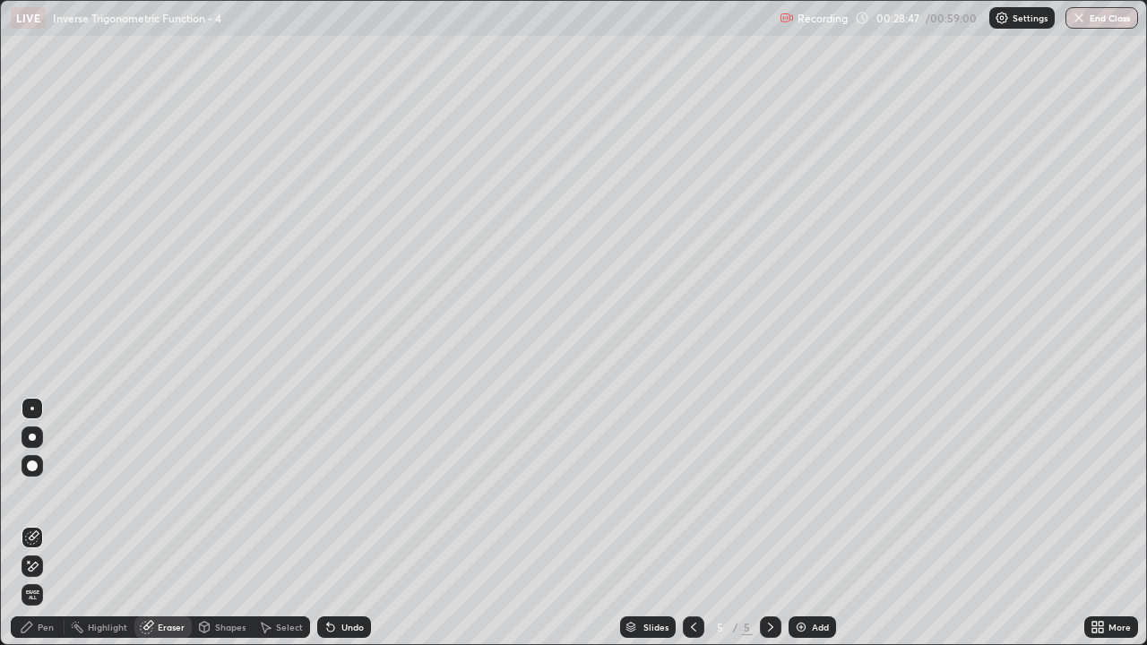
click at [40, 523] on div "Pen" at bounding box center [46, 627] width 16 height 9
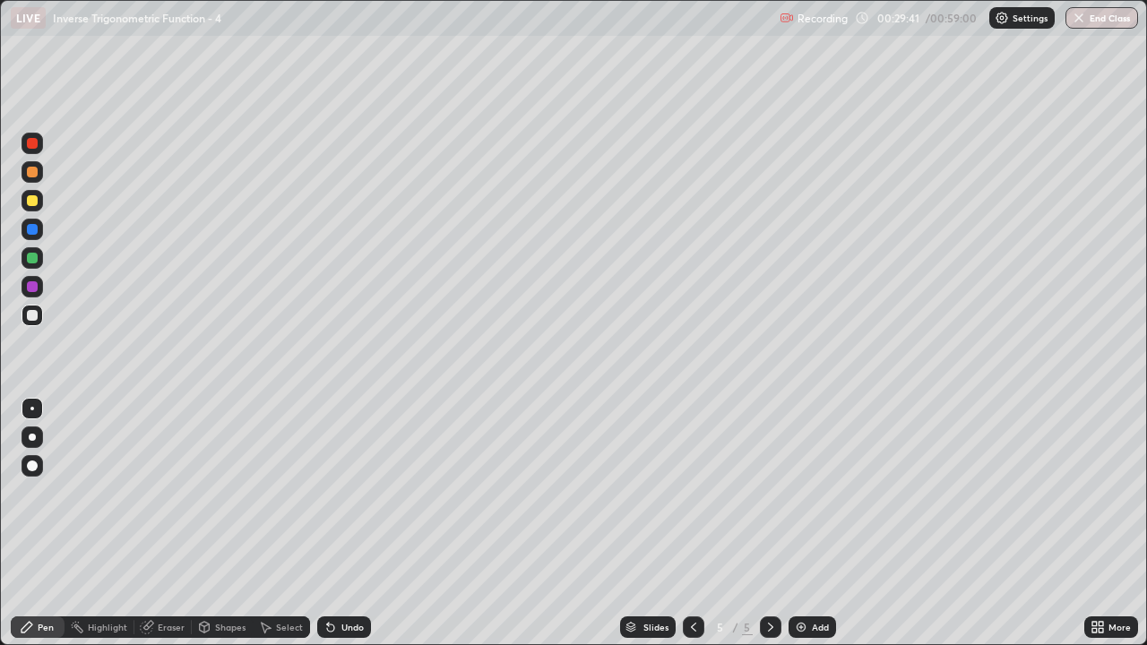
click at [163, 523] on div "Eraser" at bounding box center [162, 627] width 57 height 22
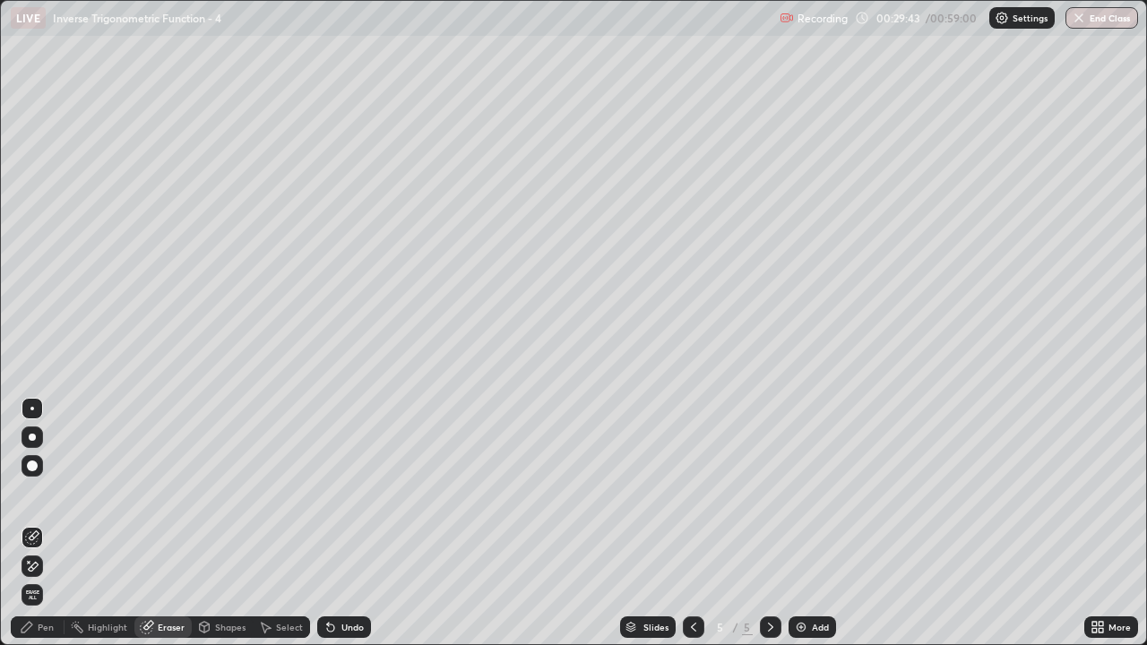
click at [32, 523] on icon at bounding box center [27, 627] width 14 height 14
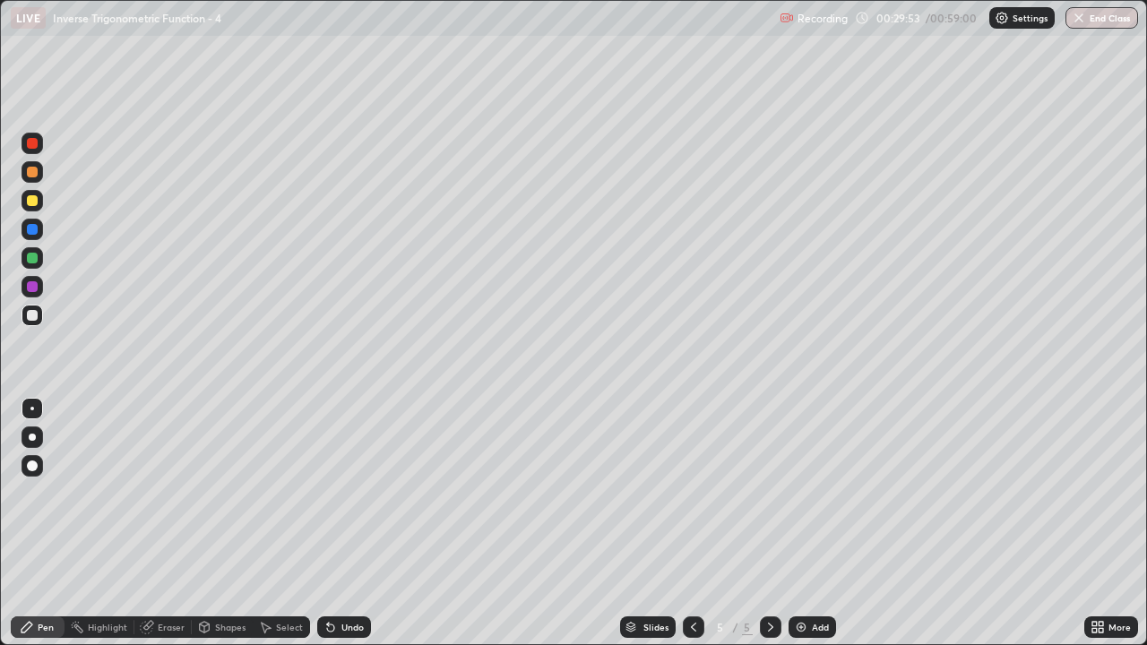
click at [168, 523] on div "Eraser" at bounding box center [171, 627] width 27 height 9
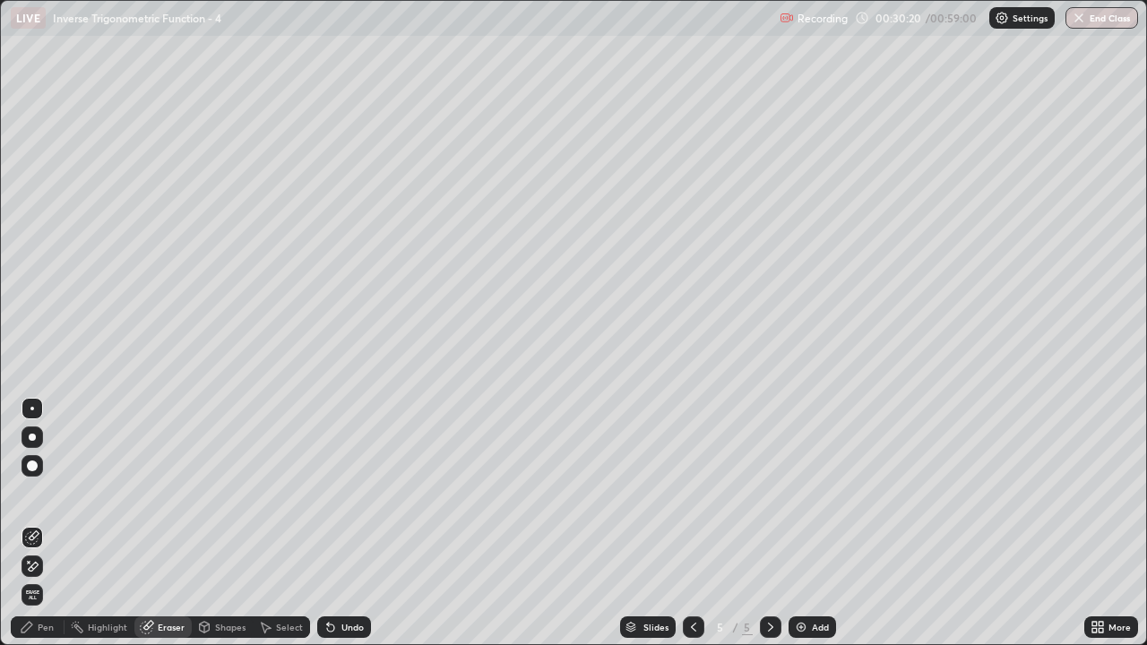
click at [39, 523] on div "Pen" at bounding box center [46, 627] width 16 height 9
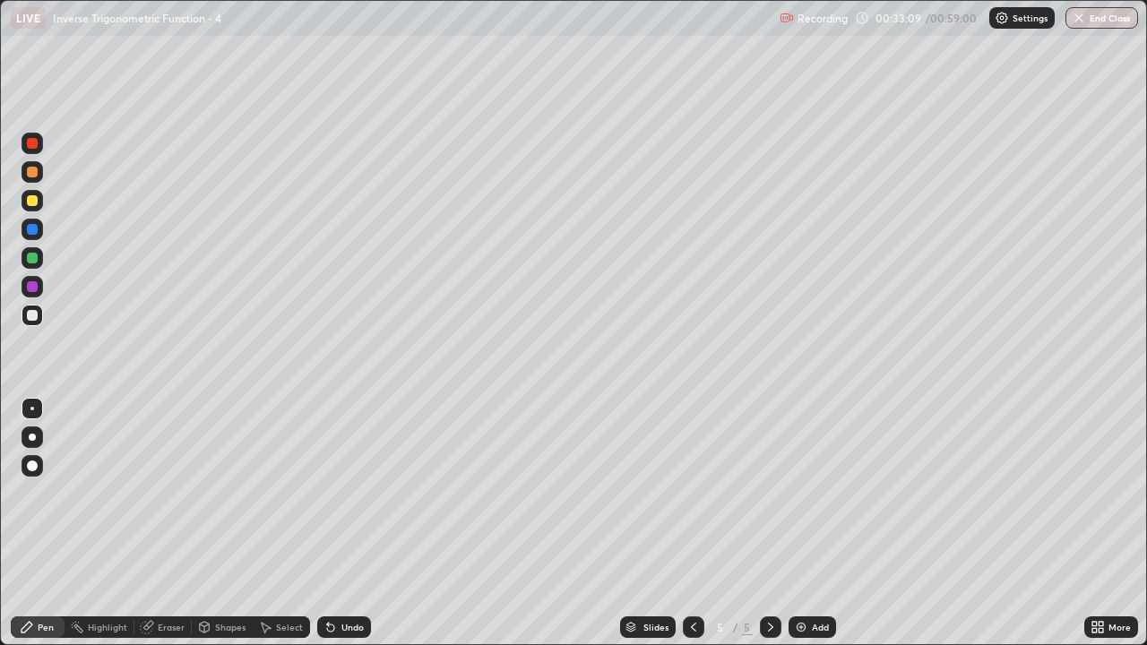
click at [288, 523] on div "Select" at bounding box center [289, 627] width 27 height 9
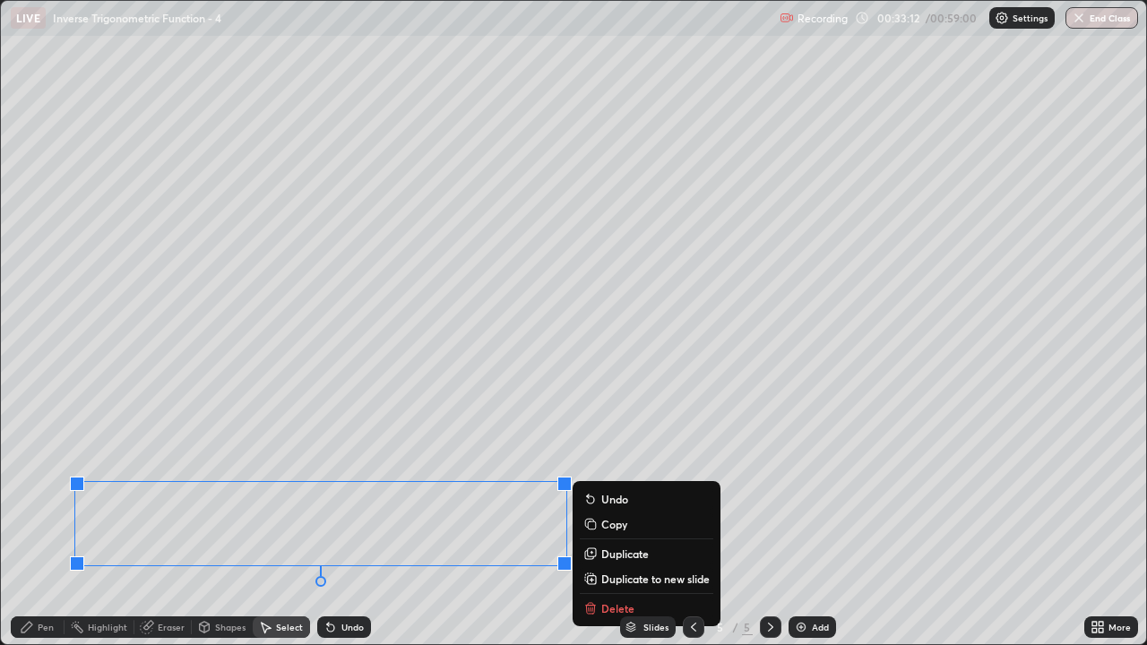
click at [615, 523] on p "Duplicate to new slide" at bounding box center [655, 579] width 108 height 14
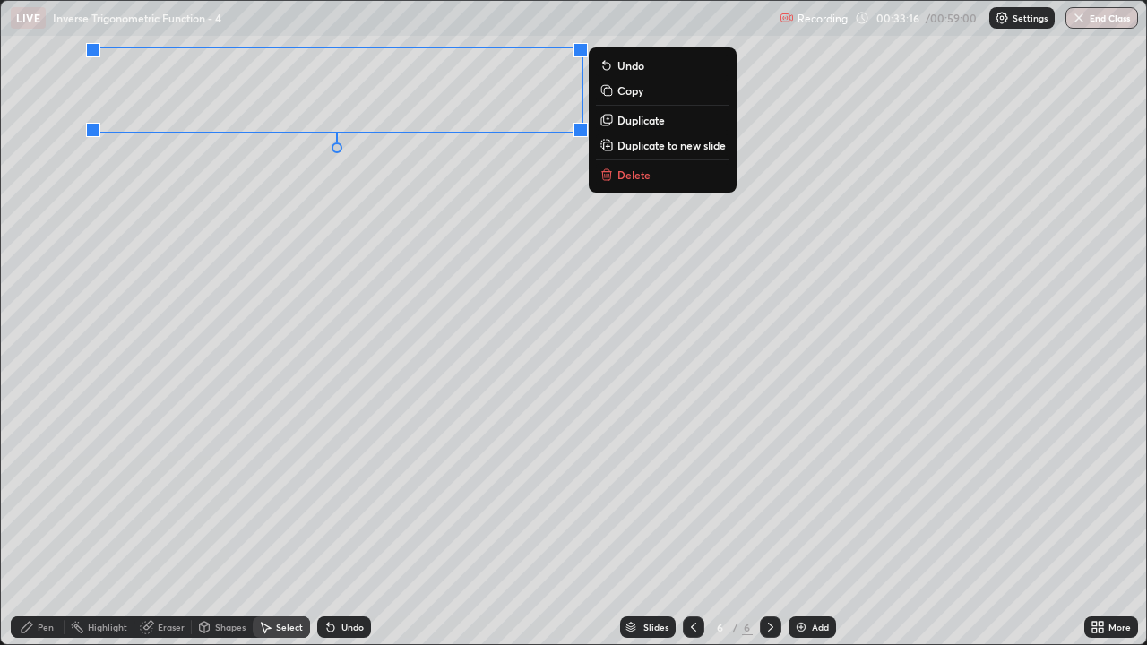
click at [132, 228] on div "0 ° Undo Copy Duplicate Duplicate to new slide Delete" at bounding box center [573, 322] width 1145 height 643
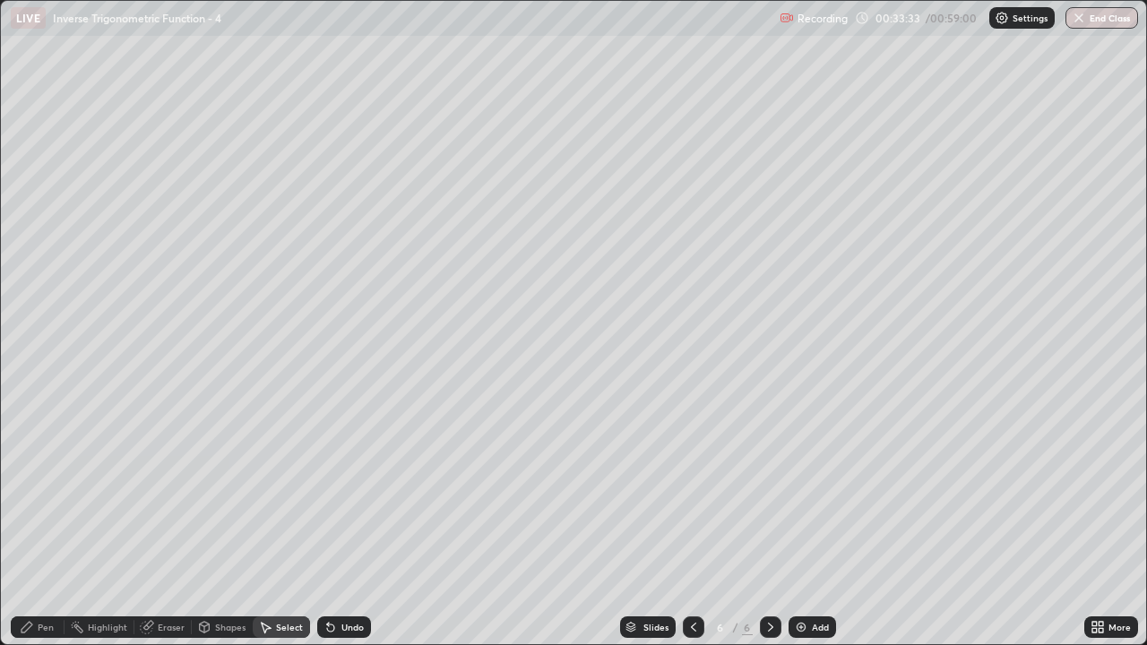
click at [28, 523] on icon at bounding box center [27, 627] width 14 height 14
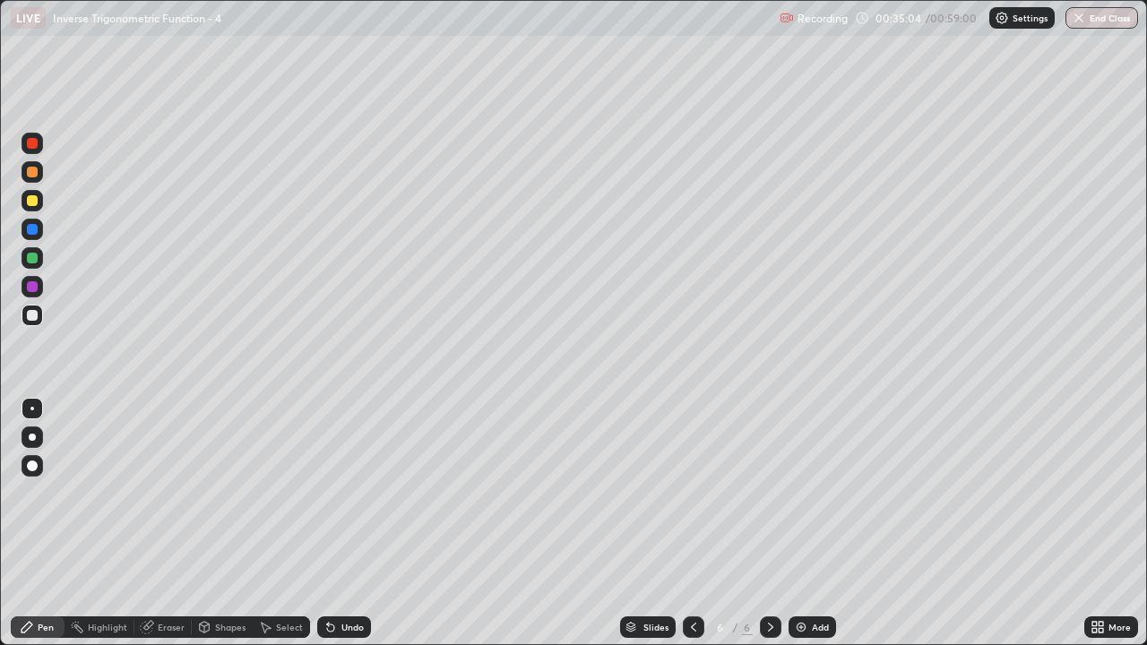
click at [346, 523] on div "Undo" at bounding box center [352, 627] width 22 height 9
click at [807, 523] on div "Add" at bounding box center [811, 627] width 47 height 22
click at [34, 201] on div at bounding box center [32, 200] width 11 height 11
click at [347, 523] on div "Undo" at bounding box center [344, 627] width 54 height 22
click at [348, 523] on div "Undo" at bounding box center [352, 627] width 22 height 9
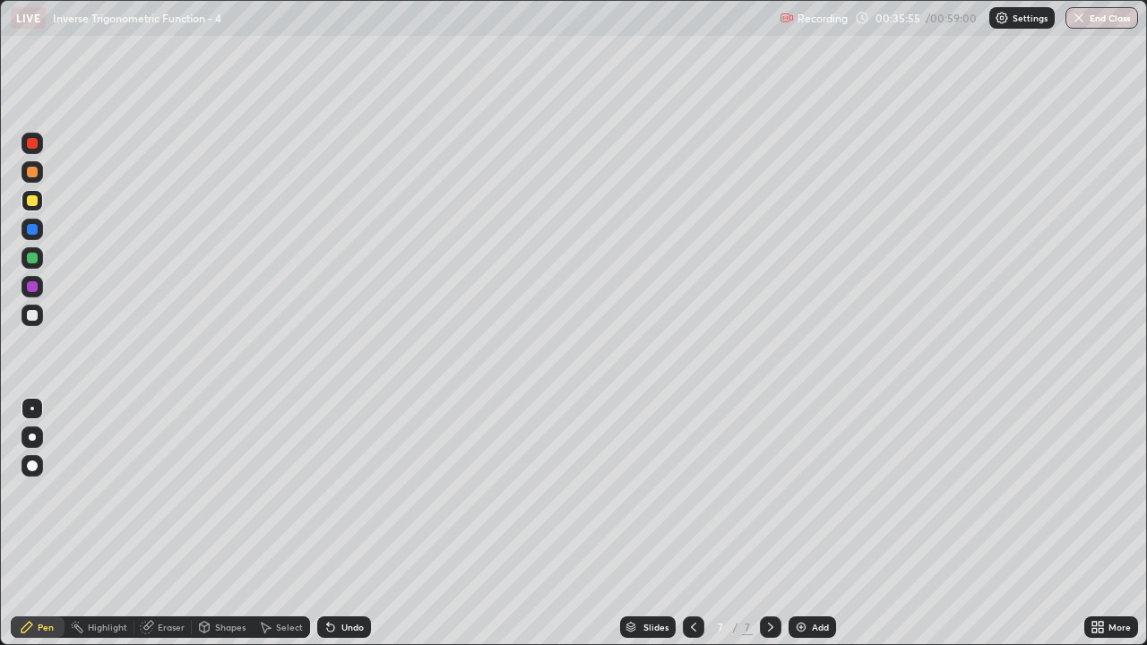
click at [352, 523] on div "Undo" at bounding box center [352, 627] width 22 height 9
click at [349, 523] on div "Undo" at bounding box center [344, 627] width 54 height 22
click at [350, 523] on div "Undo" at bounding box center [352, 627] width 22 height 9
click at [341, 523] on div "Undo" at bounding box center [352, 627] width 22 height 9
click at [351, 523] on div "Undo" at bounding box center [352, 627] width 22 height 9
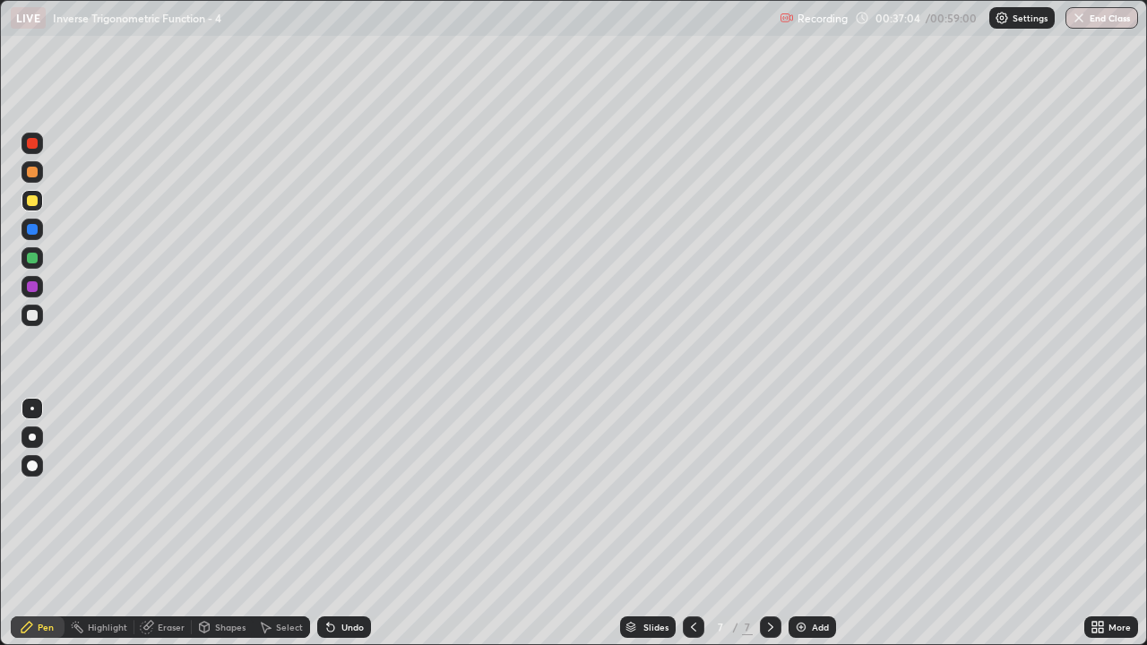
click at [350, 523] on div "Undo" at bounding box center [352, 627] width 22 height 9
click at [337, 523] on div "Undo" at bounding box center [344, 627] width 54 height 22
click at [351, 523] on div "Undo" at bounding box center [344, 627] width 54 height 22
click at [358, 523] on div "Undo" at bounding box center [352, 627] width 22 height 9
click at [351, 523] on div "Undo" at bounding box center [352, 627] width 22 height 9
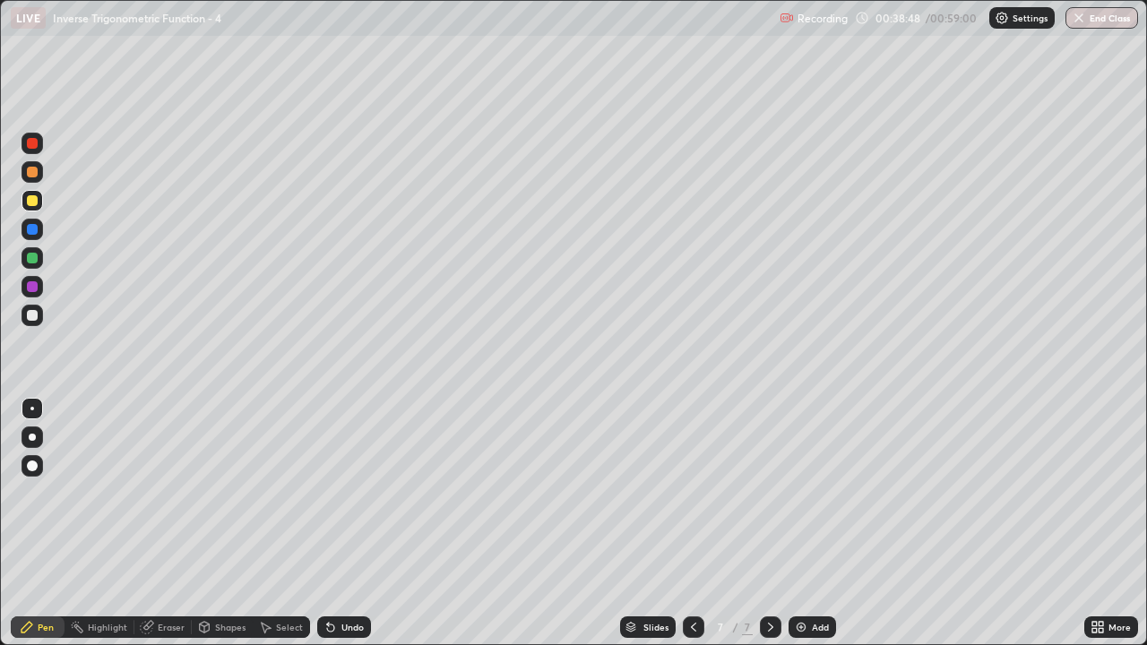
click at [356, 523] on div "Undo" at bounding box center [352, 627] width 22 height 9
click at [29, 315] on div at bounding box center [32, 315] width 11 height 11
click at [354, 523] on div "Undo" at bounding box center [352, 627] width 22 height 9
click at [348, 523] on div "Undo" at bounding box center [352, 627] width 22 height 9
click at [809, 523] on div "Add" at bounding box center [811, 627] width 47 height 22
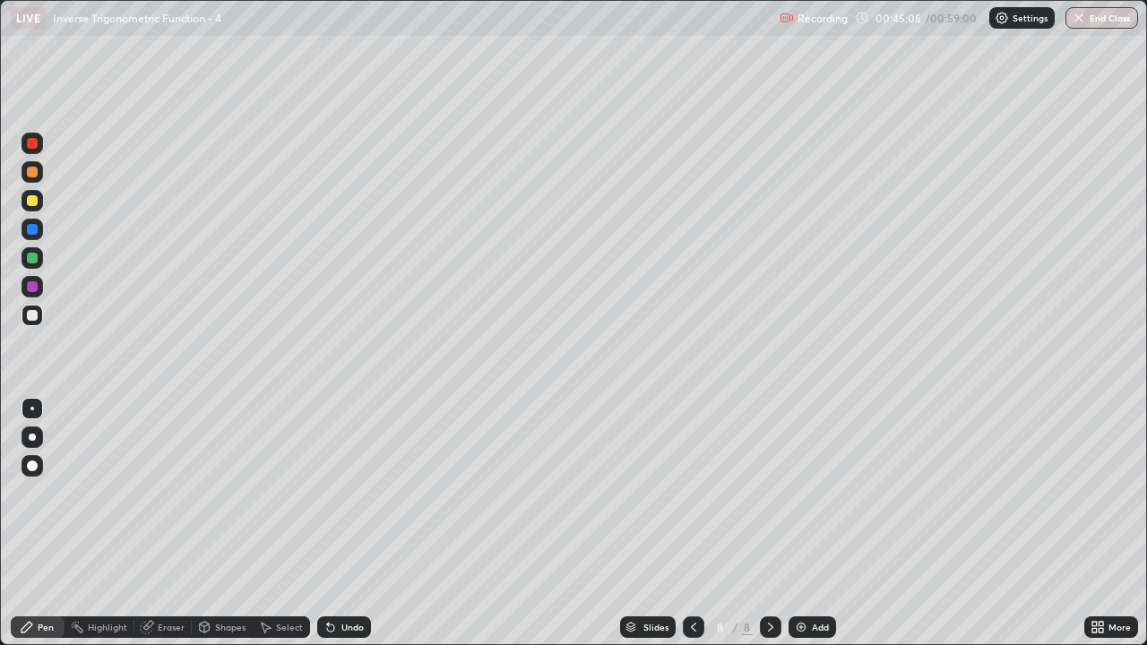
click at [346, 523] on div "Undo" at bounding box center [352, 627] width 22 height 9
click at [348, 523] on div "Undo" at bounding box center [352, 627] width 22 height 9
click at [282, 523] on div "Select" at bounding box center [289, 627] width 27 height 9
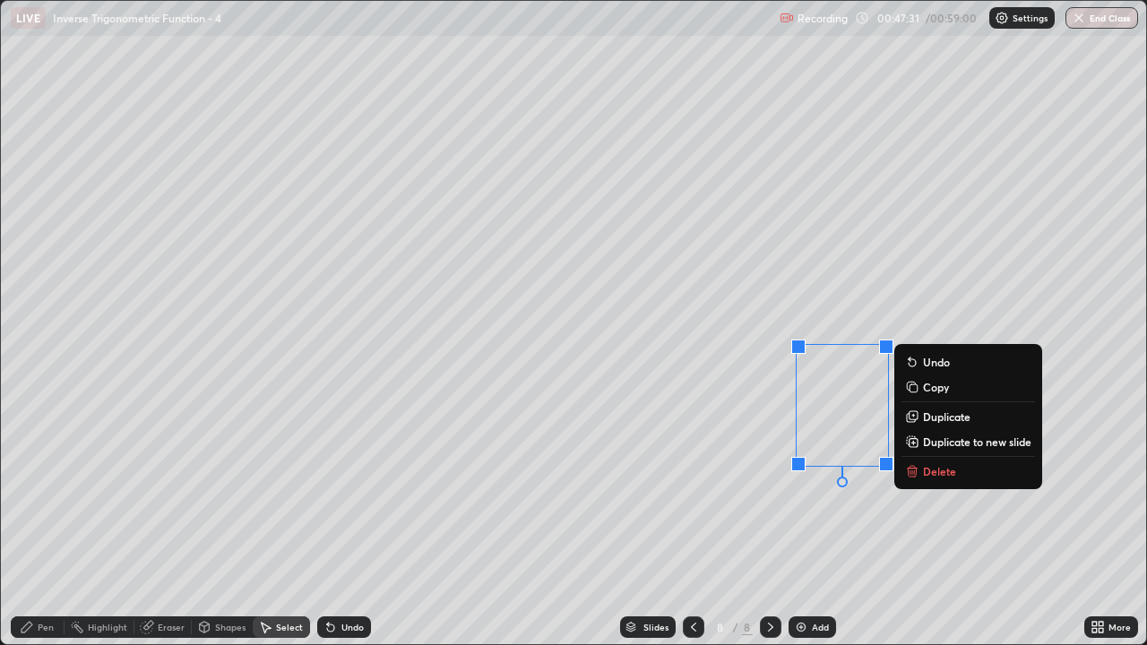
click at [940, 468] on p "Delete" at bounding box center [939, 471] width 33 height 14
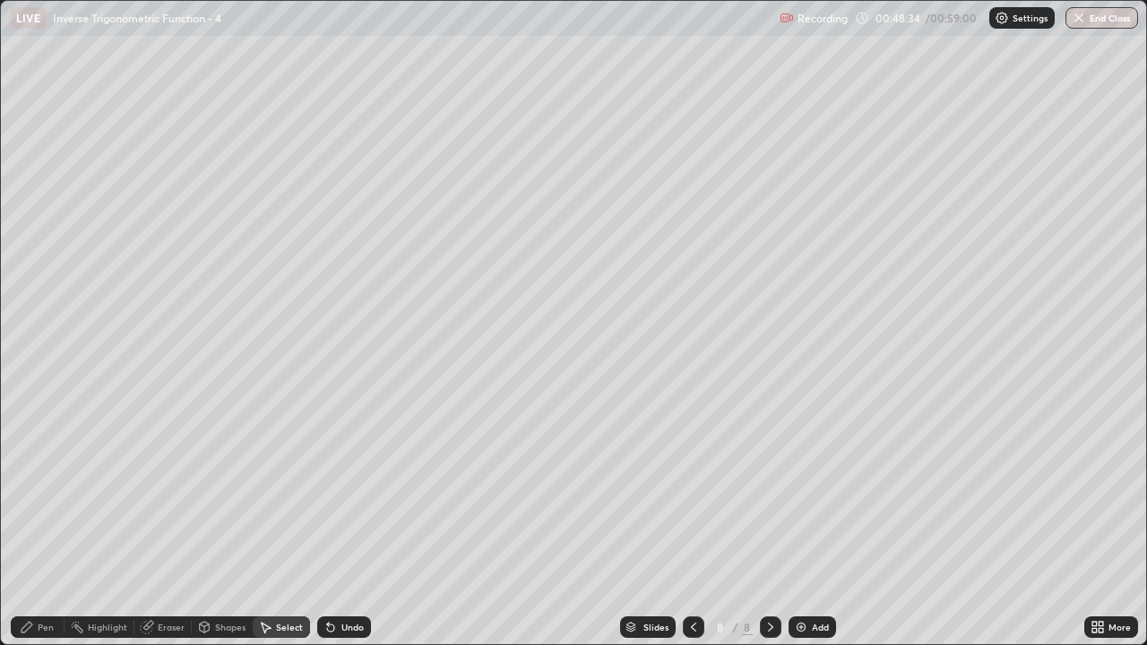
click at [48, 523] on div "Pen" at bounding box center [38, 627] width 54 height 22
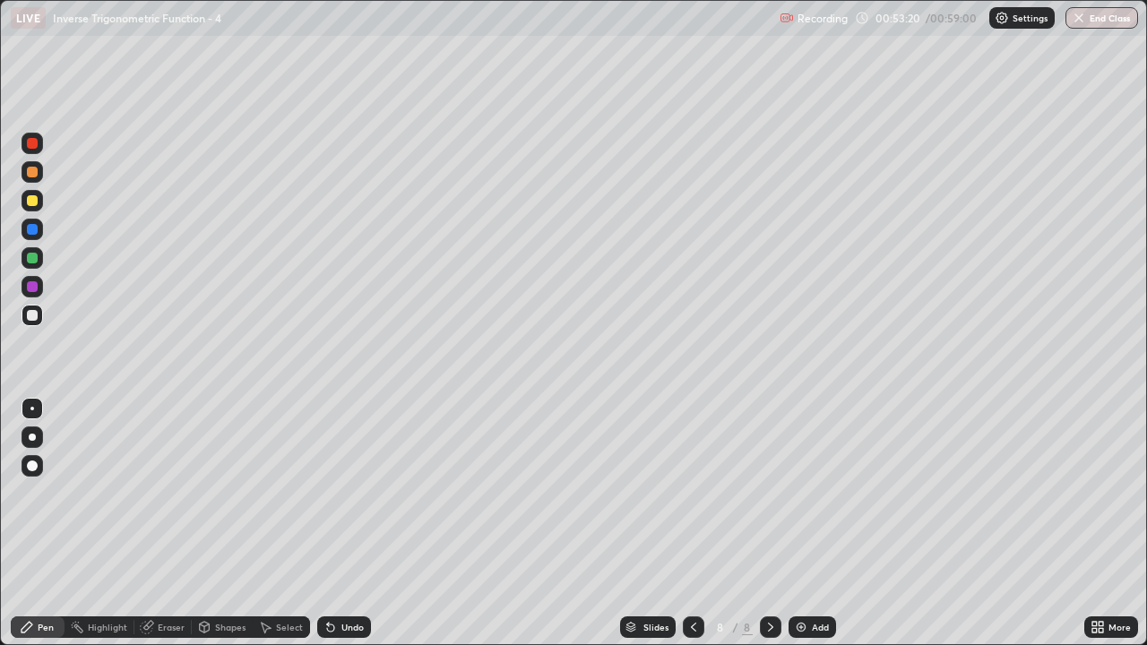
click at [349, 523] on div "Undo" at bounding box center [352, 627] width 22 height 9
click at [352, 523] on div "Undo" at bounding box center [352, 627] width 22 height 9
click at [354, 523] on div "Undo" at bounding box center [352, 627] width 22 height 9
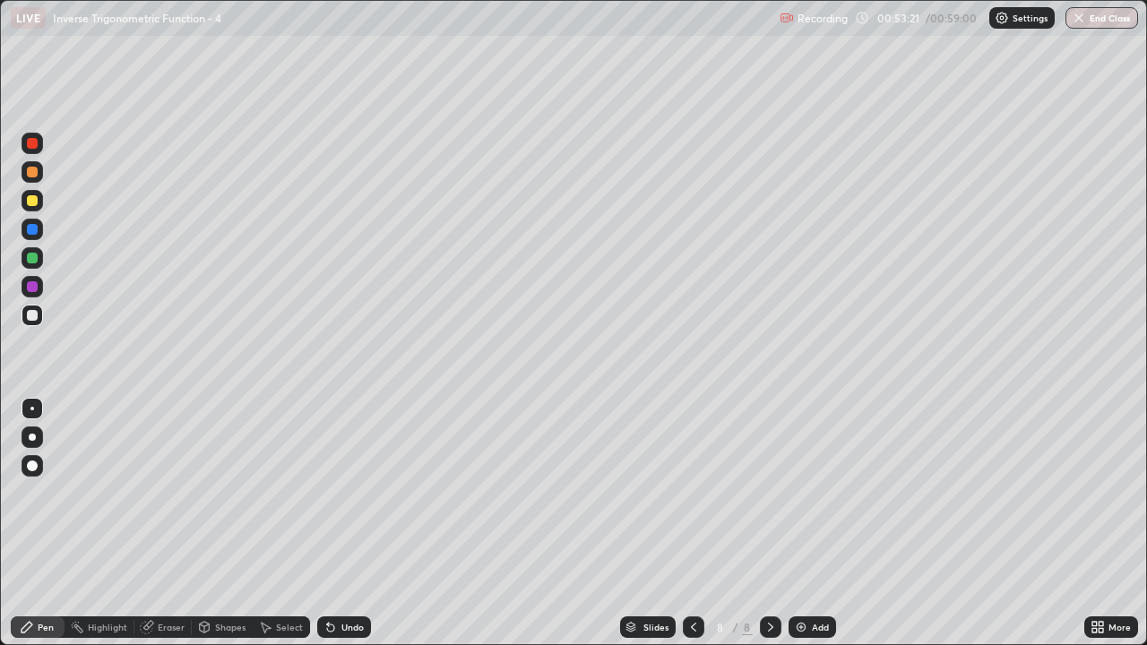
click at [36, 203] on div at bounding box center [32, 200] width 11 height 11
click at [1091, 21] on button "End Class" at bounding box center [1102, 18] width 71 height 22
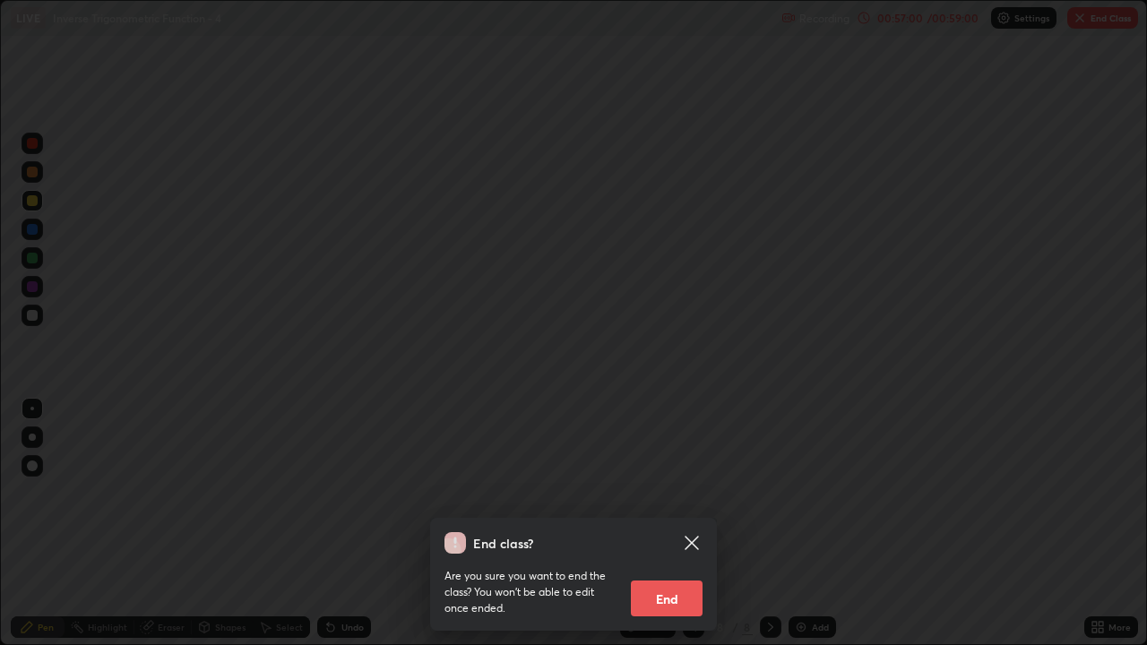
click at [667, 523] on button "End" at bounding box center [667, 599] width 72 height 36
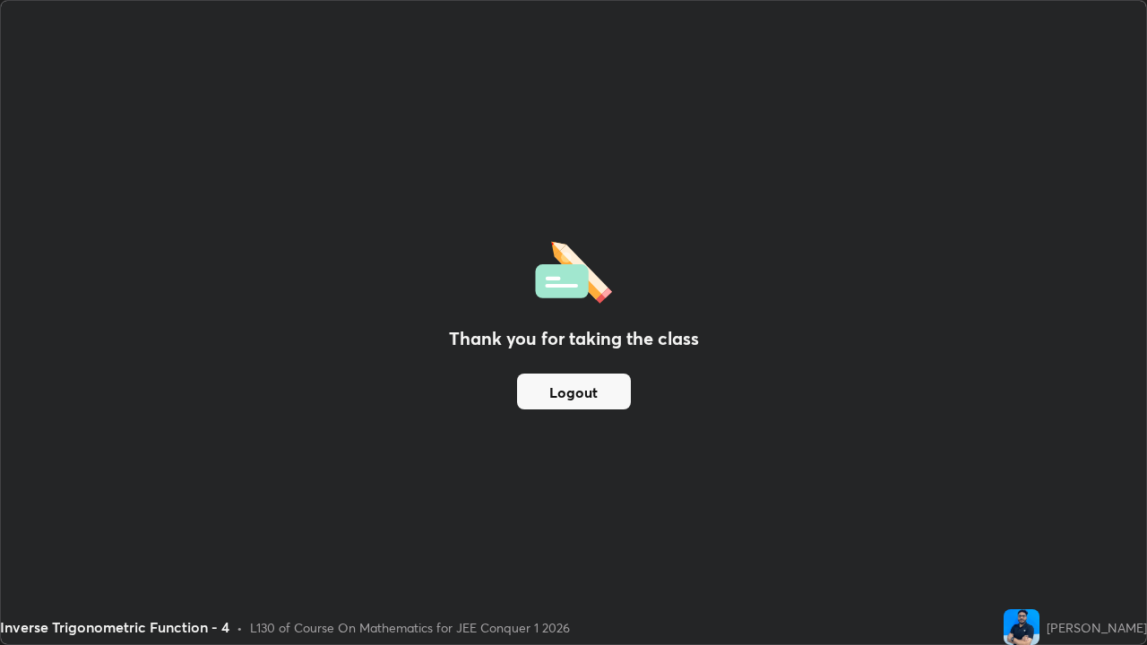
click at [590, 396] on button "Logout" at bounding box center [574, 392] width 114 height 36
